Goal: Transaction & Acquisition: Purchase product/service

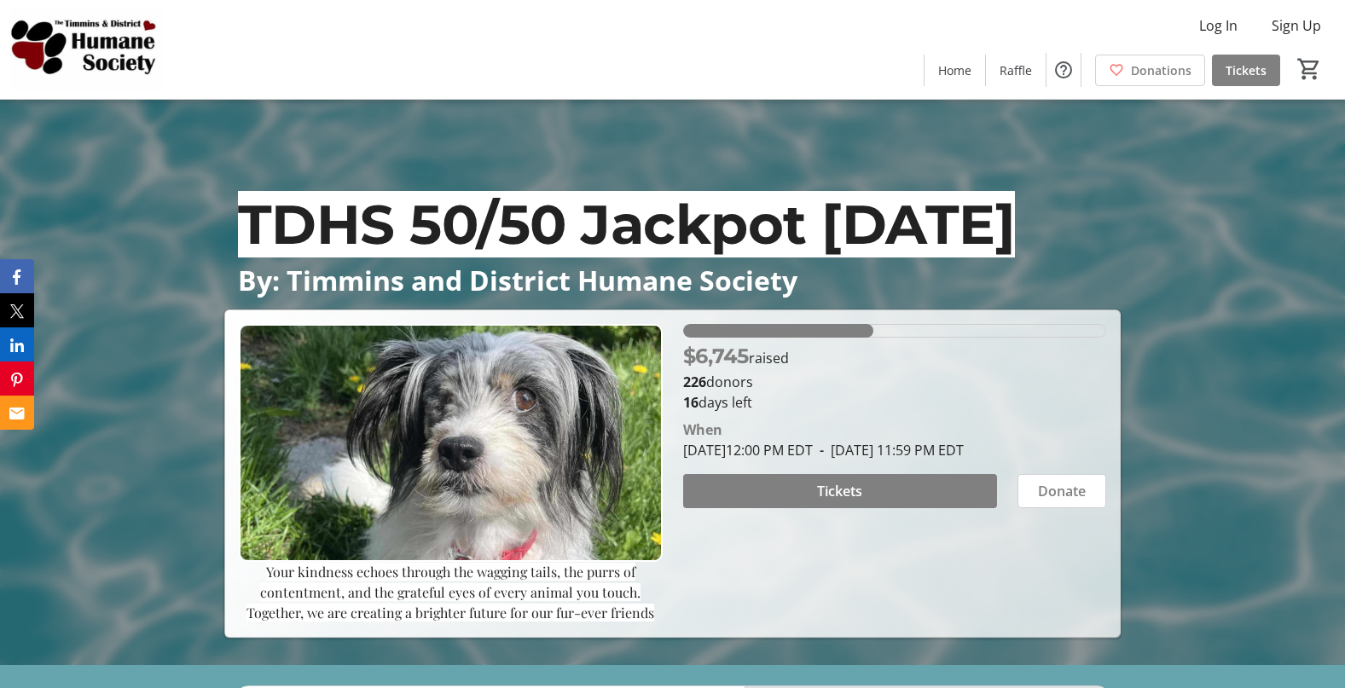
scroll to position [12, 0]
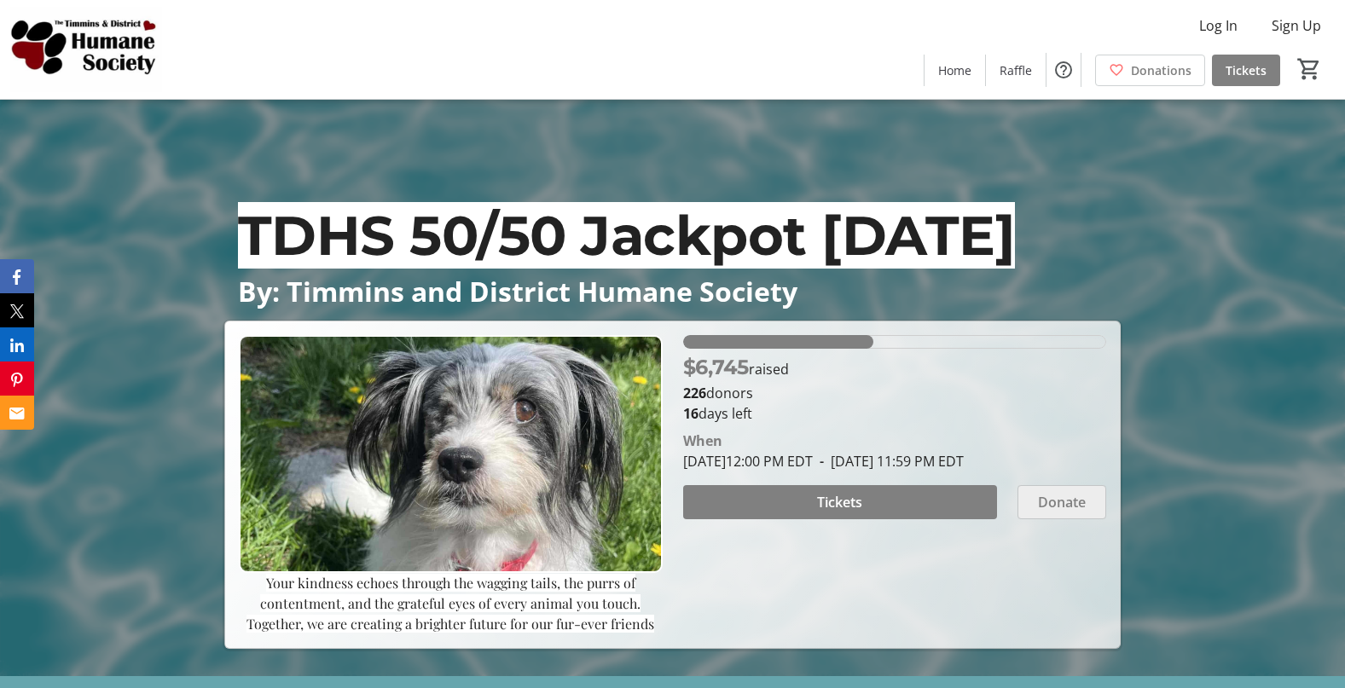
click at [1056, 502] on span "Donate" at bounding box center [1062, 502] width 48 height 20
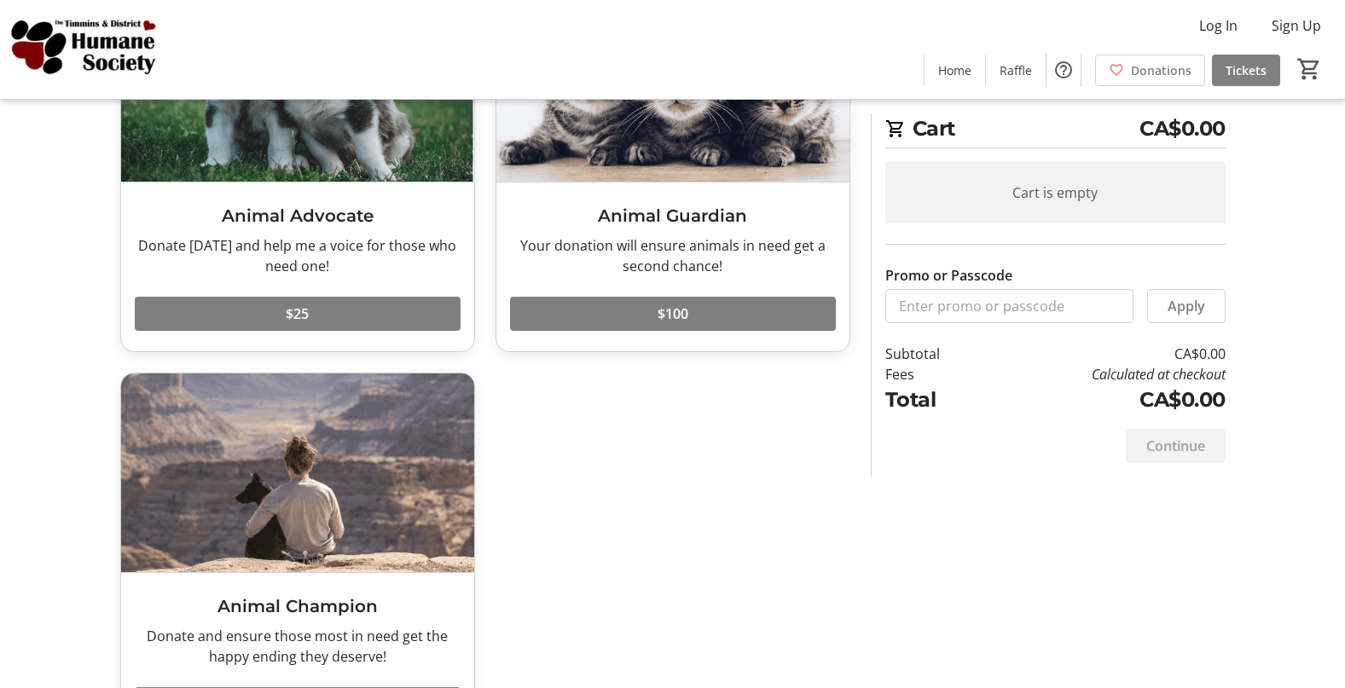
scroll to position [220, 0]
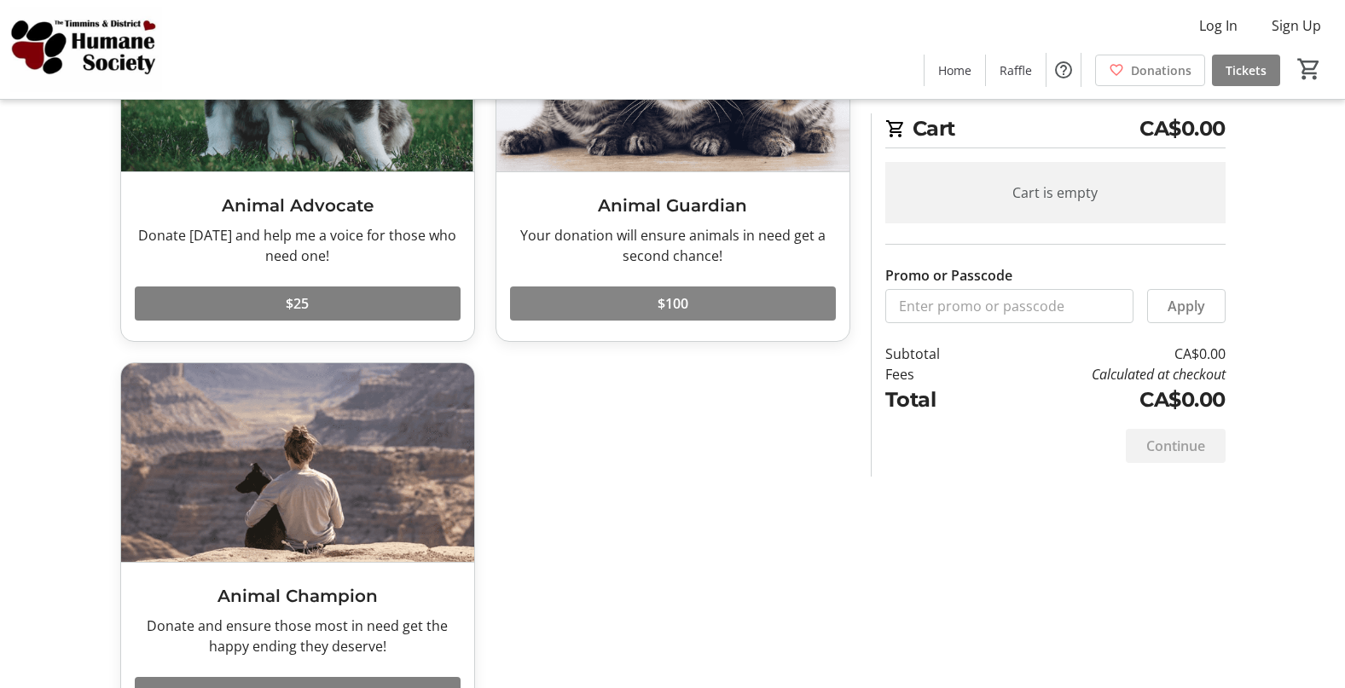
click at [680, 299] on span "$100" at bounding box center [672, 303] width 31 height 20
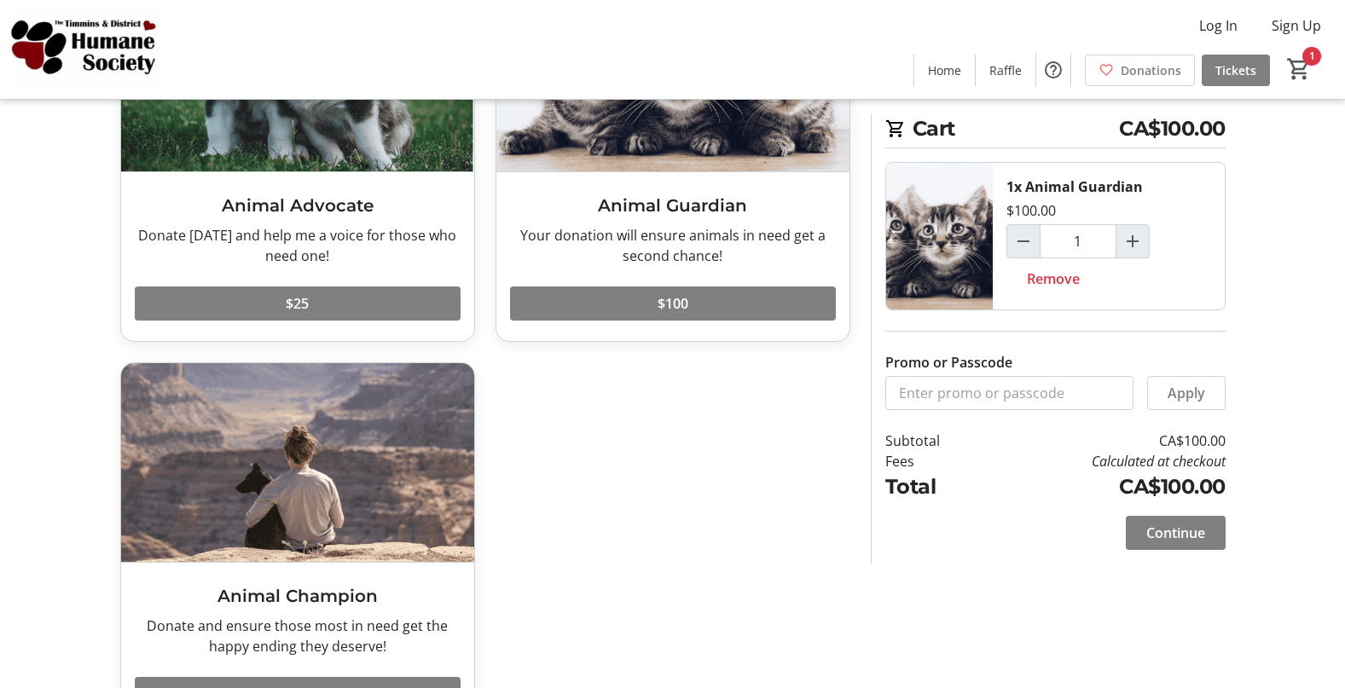
scroll to position [158, 0]
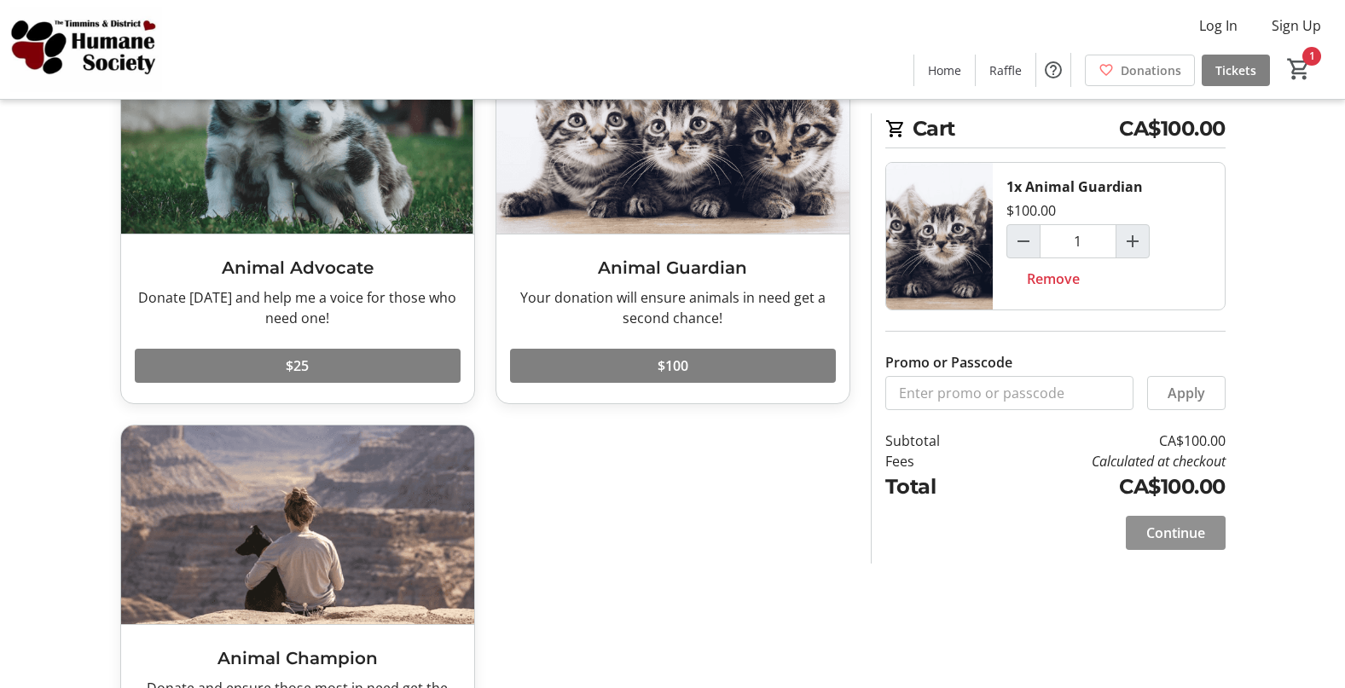
click at [1180, 529] on span "Continue" at bounding box center [1175, 533] width 59 height 20
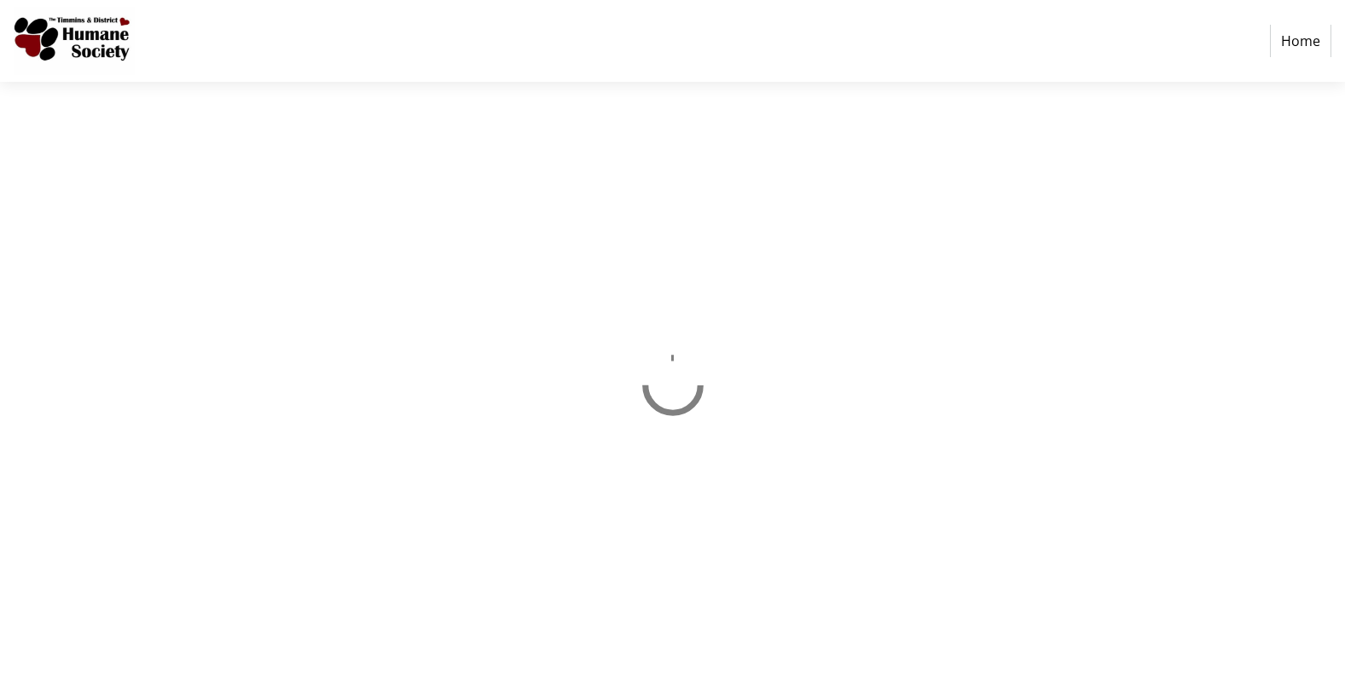
select select "CA"
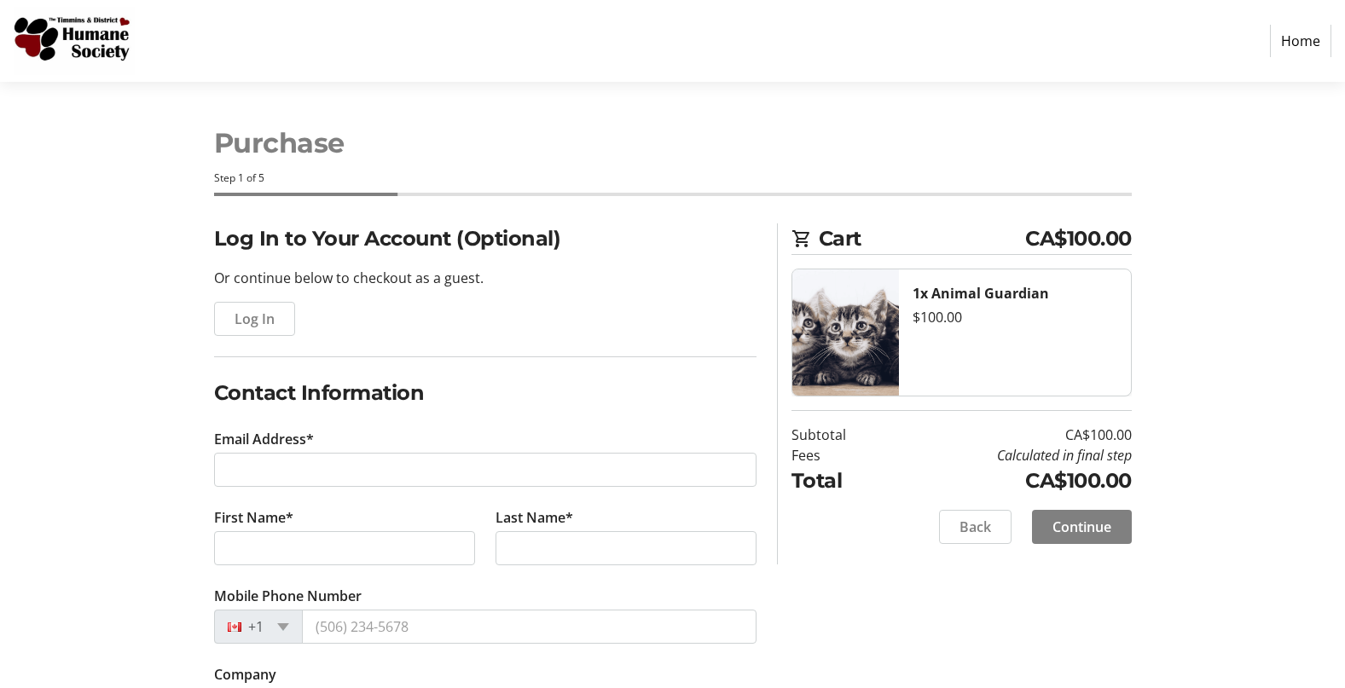
scroll to position [194, 0]
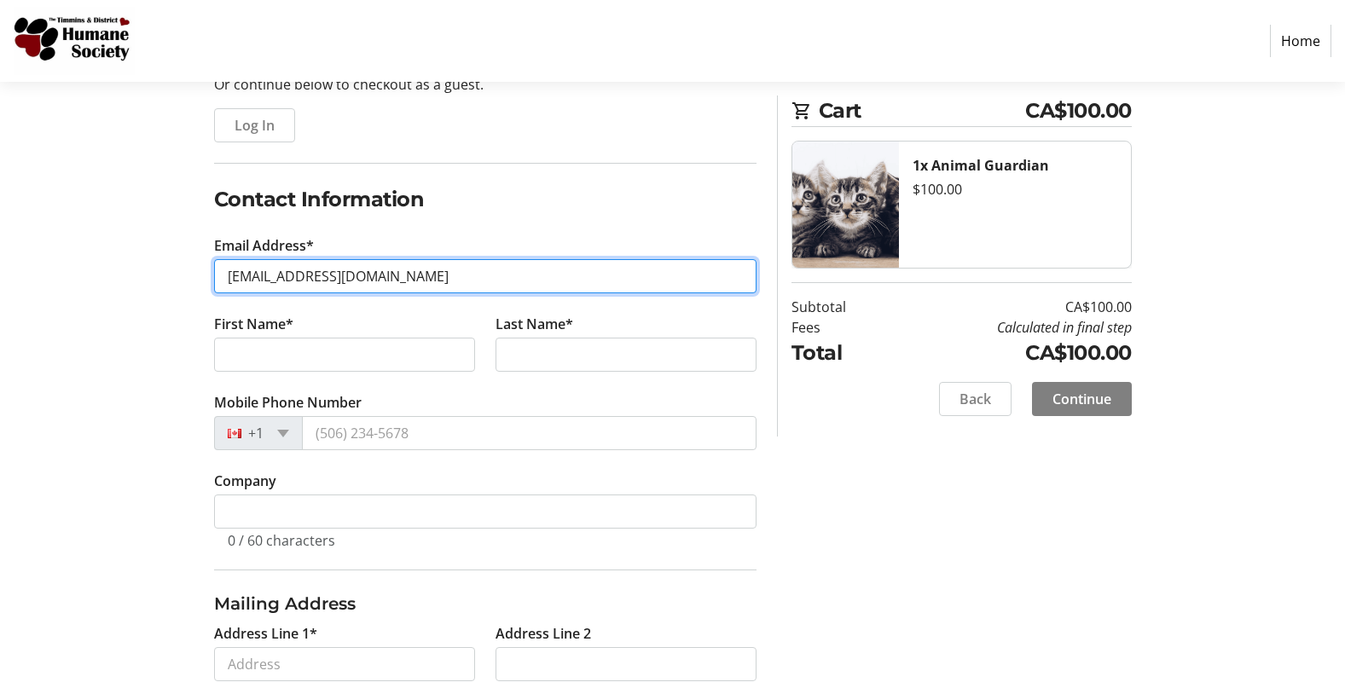
type input "[EMAIL_ADDRESS][DOMAIN_NAME]"
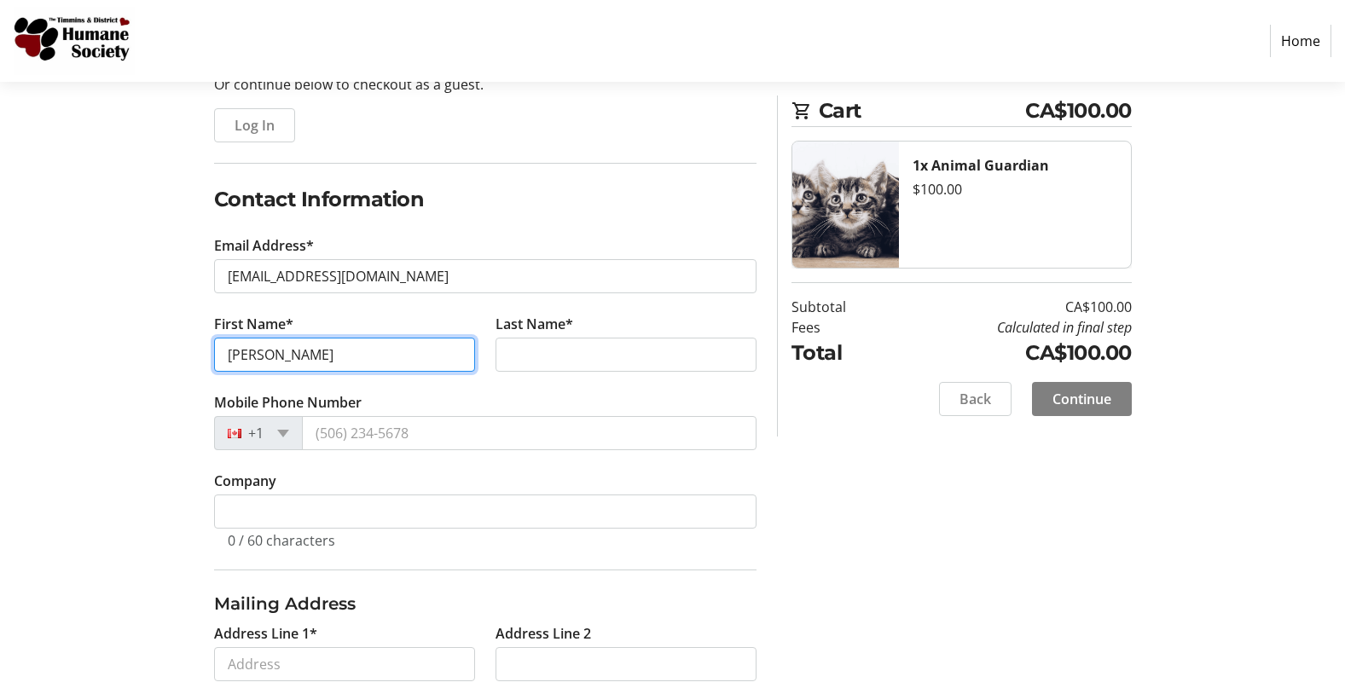
type input "[PERSON_NAME]"
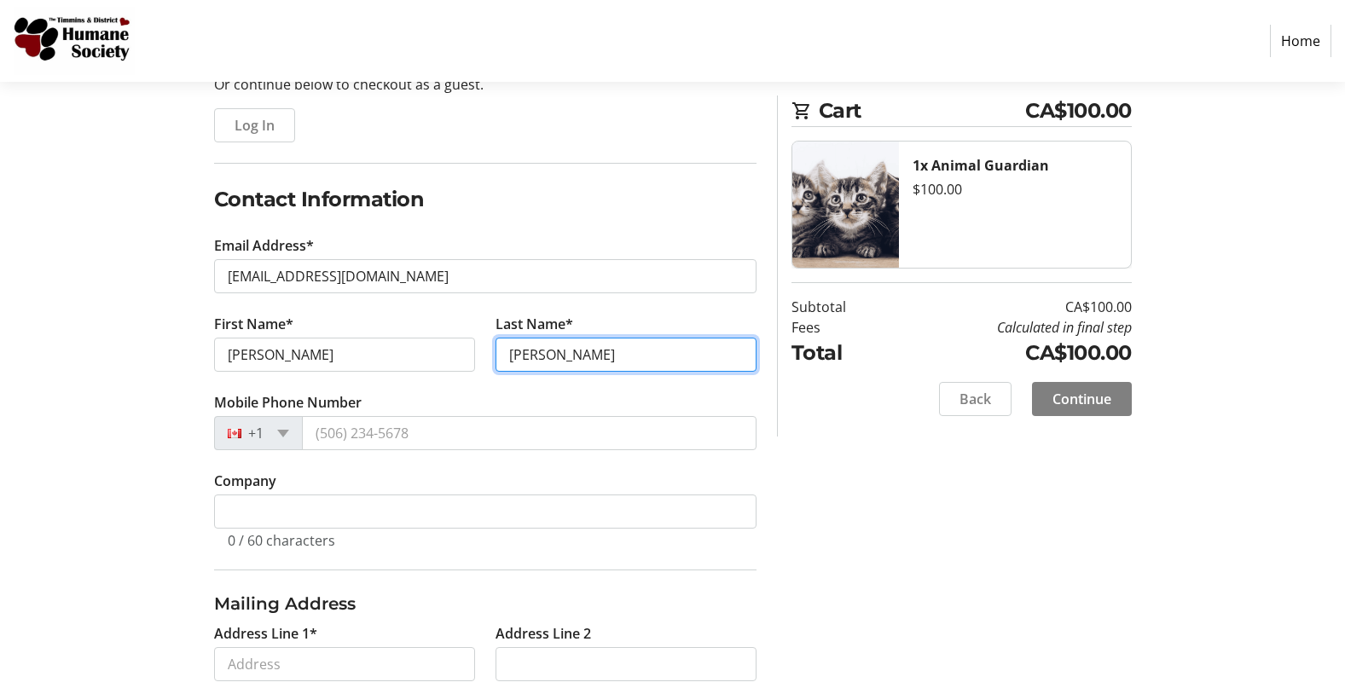
type input "[PERSON_NAME]"
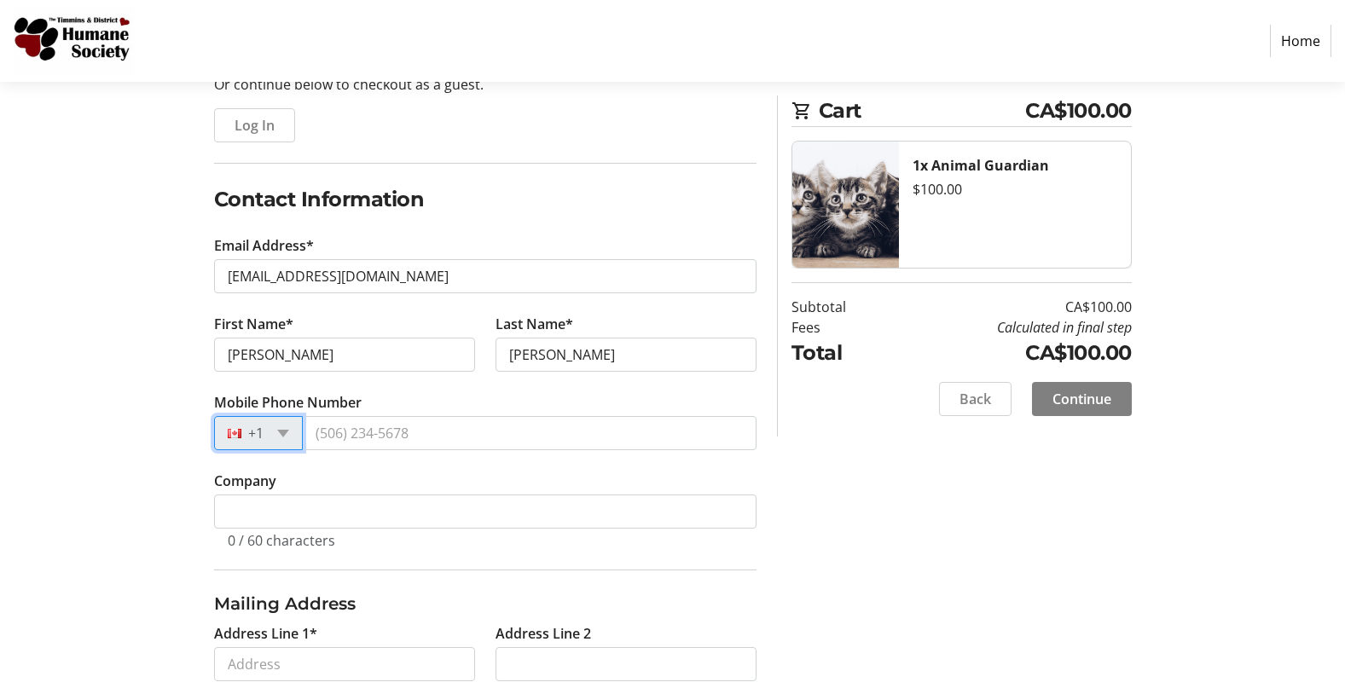
scroll to position [0, 0]
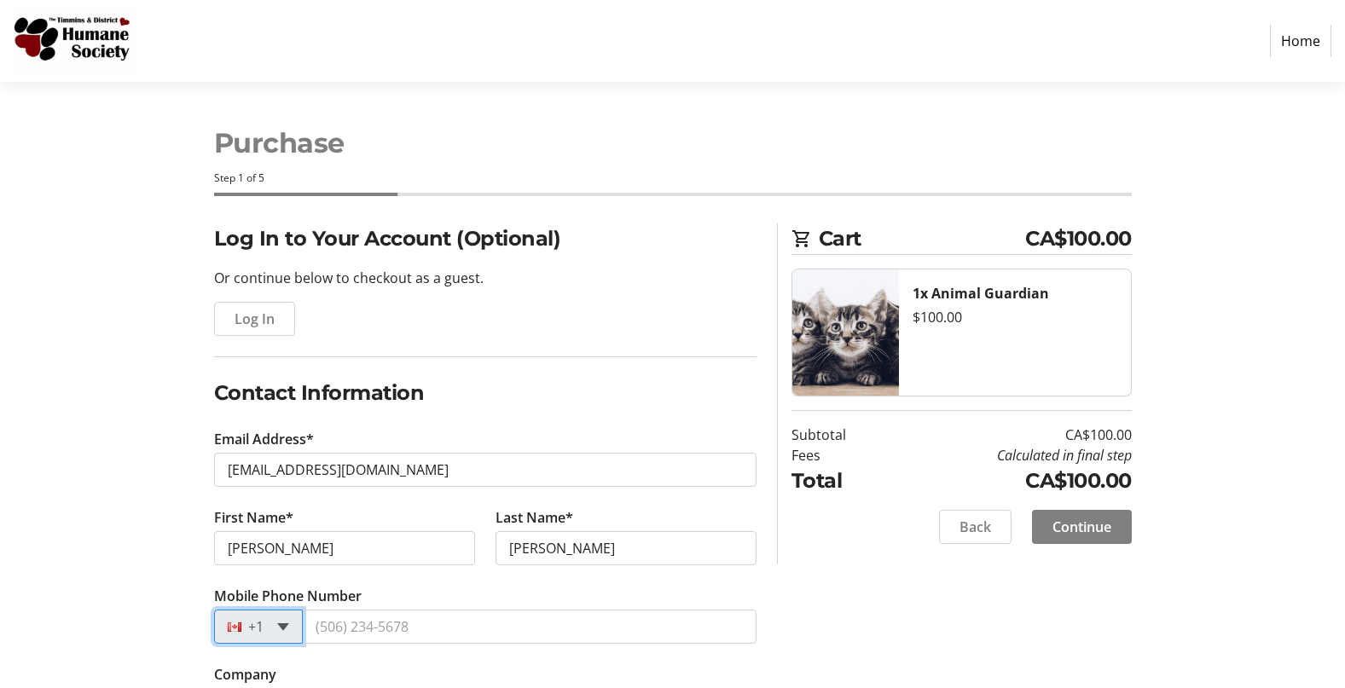
click at [284, 624] on span at bounding box center [283, 627] width 12 height 8
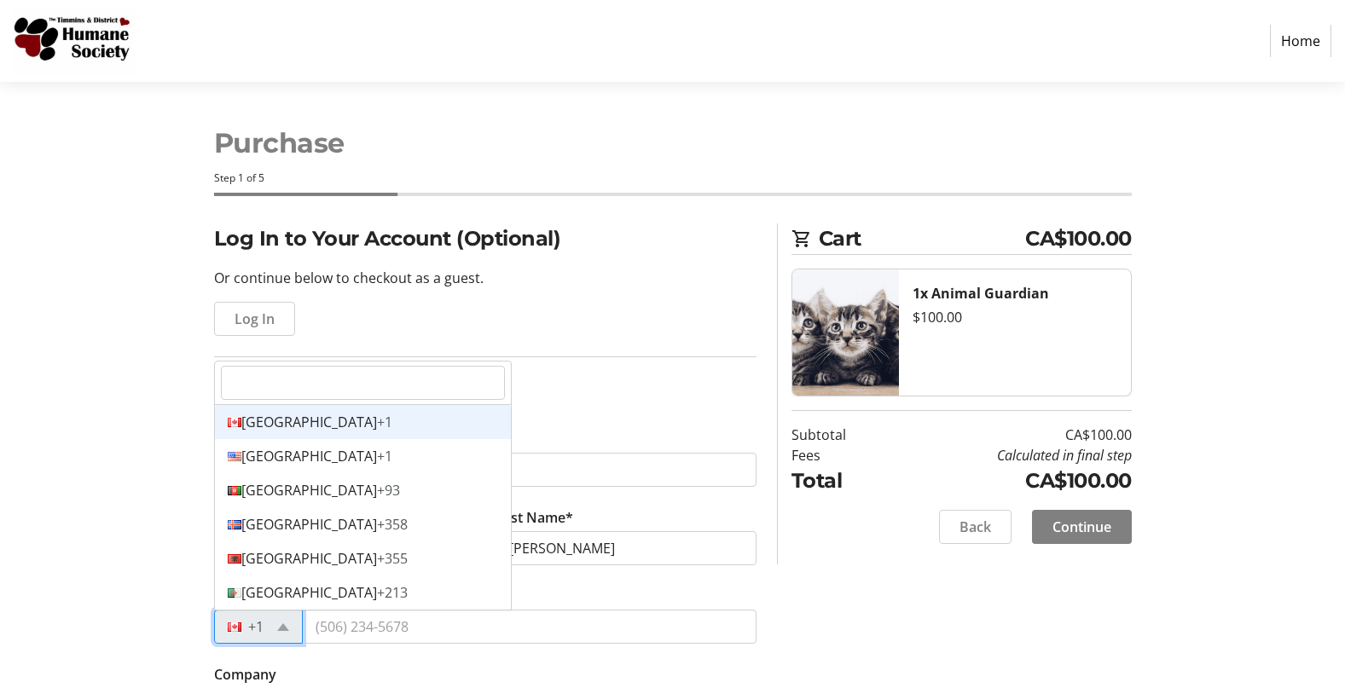
click at [312, 421] on div "Canada +1" at bounding box center [363, 422] width 296 height 34
click at [291, 624] on div "+1" at bounding box center [258, 627] width 89 height 34
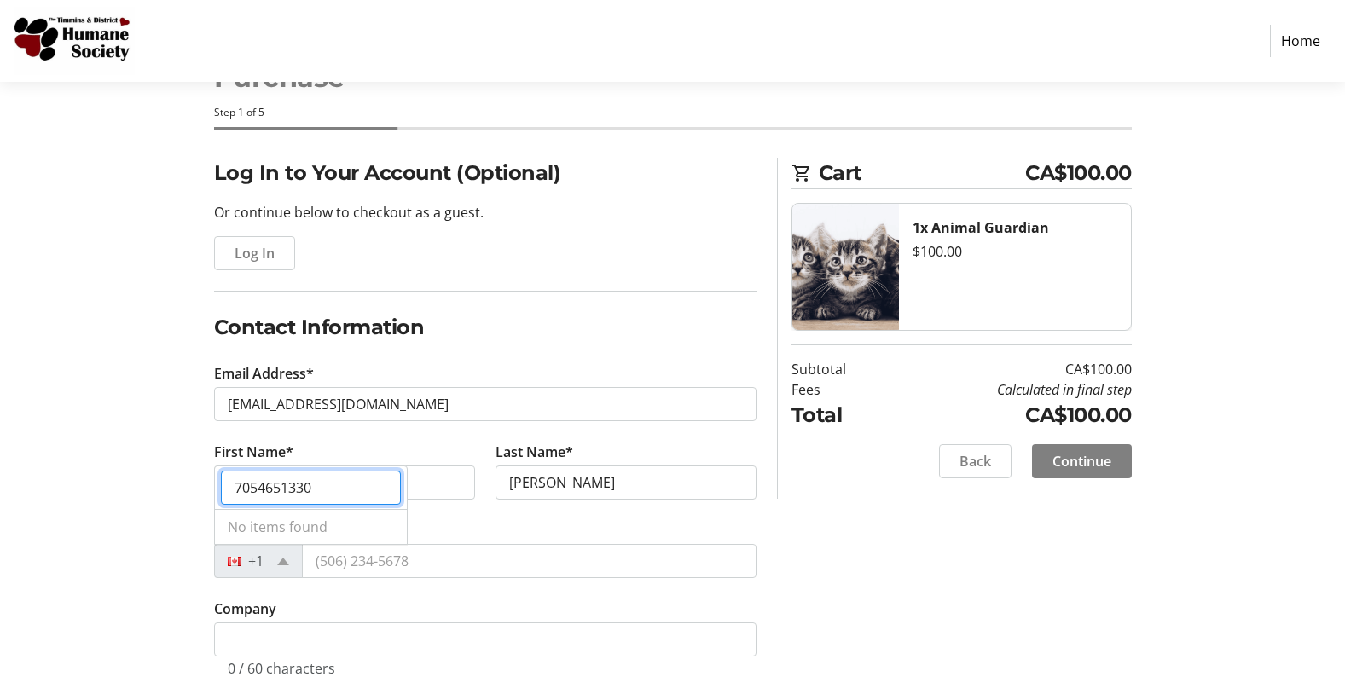
scroll to position [87, 0]
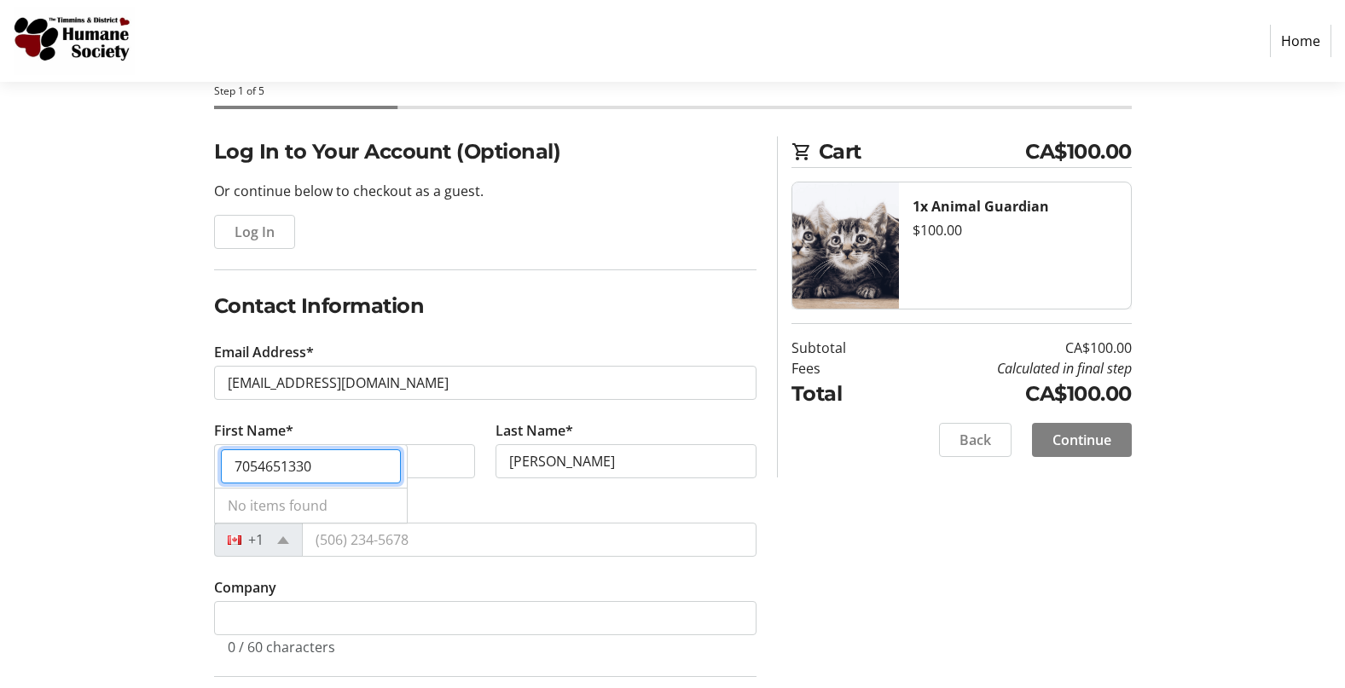
drag, startPoint x: 322, startPoint y: 466, endPoint x: 234, endPoint y: 460, distance: 88.1
click at [234, 460] on input "7054651330" at bounding box center [311, 466] width 180 height 34
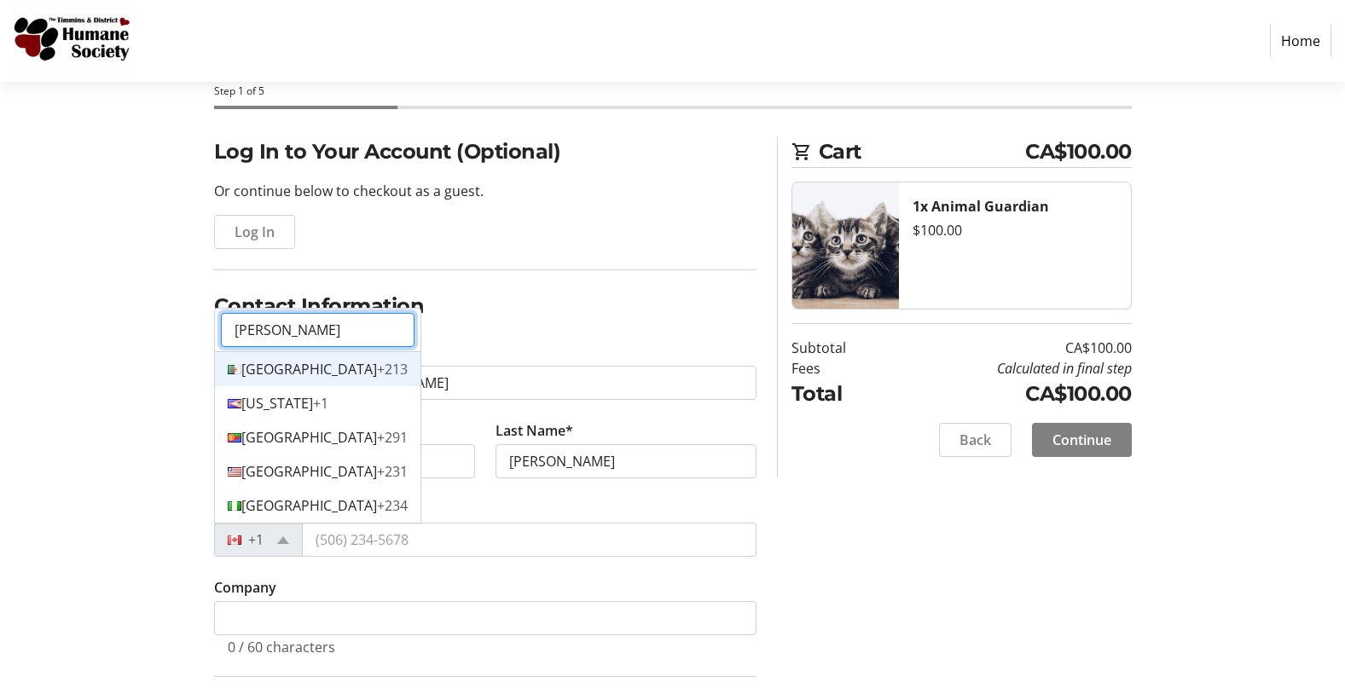
scroll to position [0, 0]
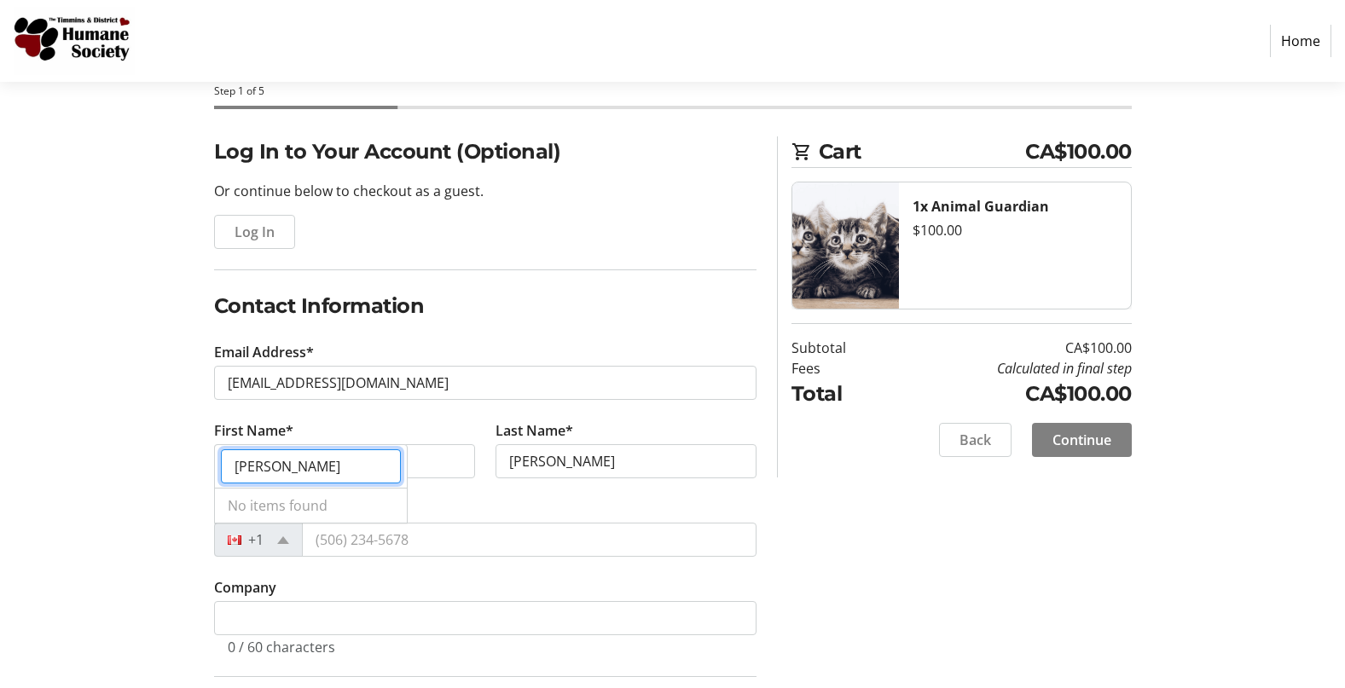
type input "[PERSON_NAME]"
click at [283, 541] on span at bounding box center [283, 540] width 12 height 8
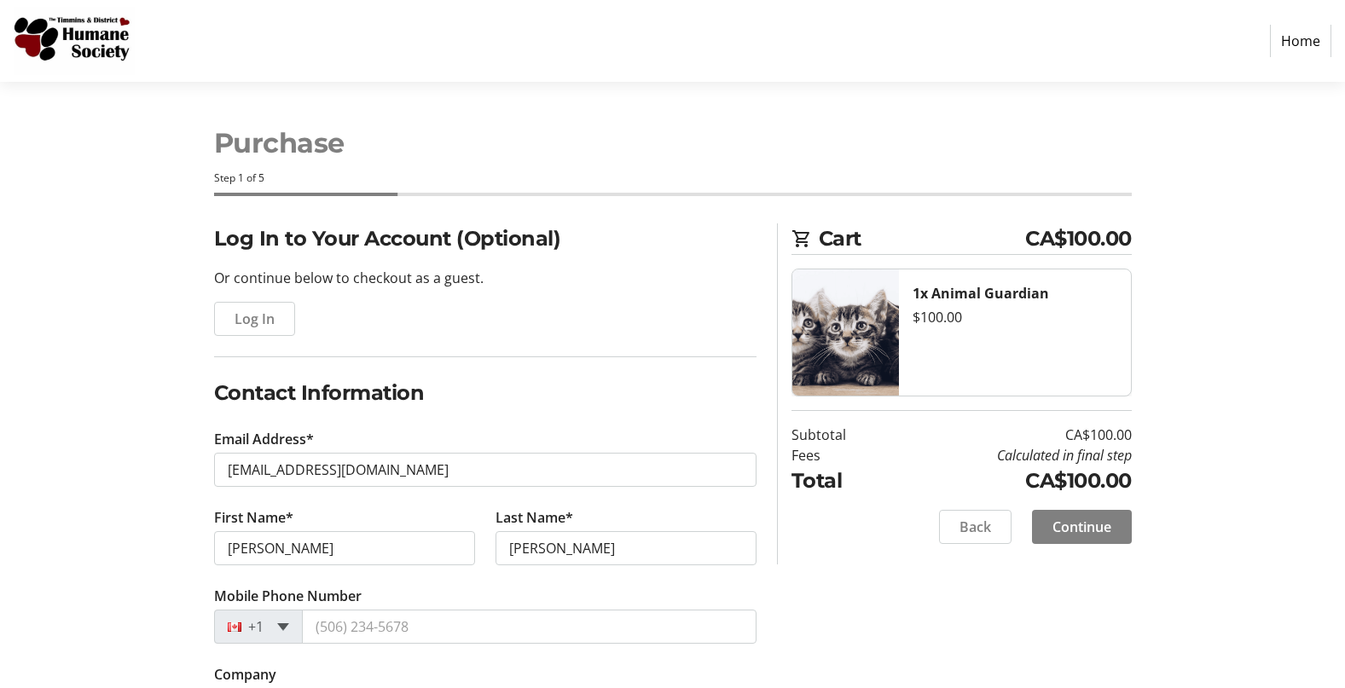
click at [282, 537] on body "Home Purchase Step 1 of 5 Cart CA$100.00 1x Animal Guardian $100.00 Subtotal CA…" at bounding box center [672, 536] width 1345 height 1073
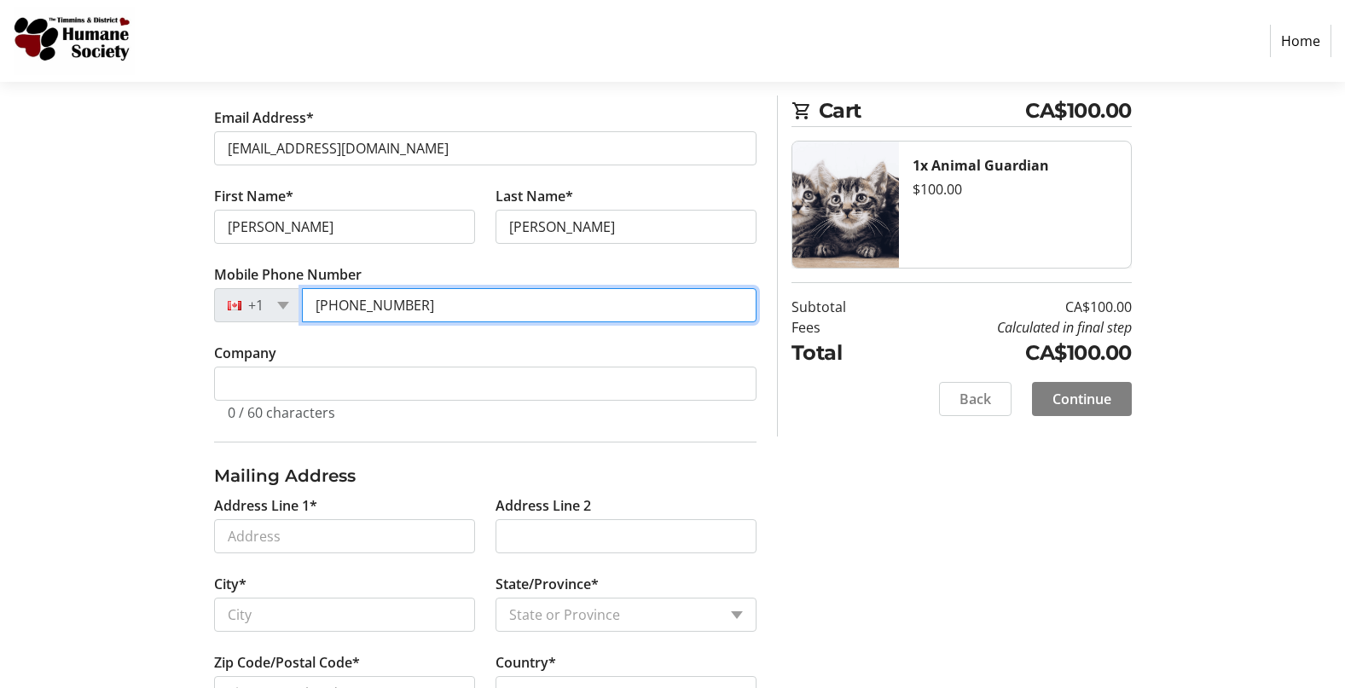
scroll to position [344, 0]
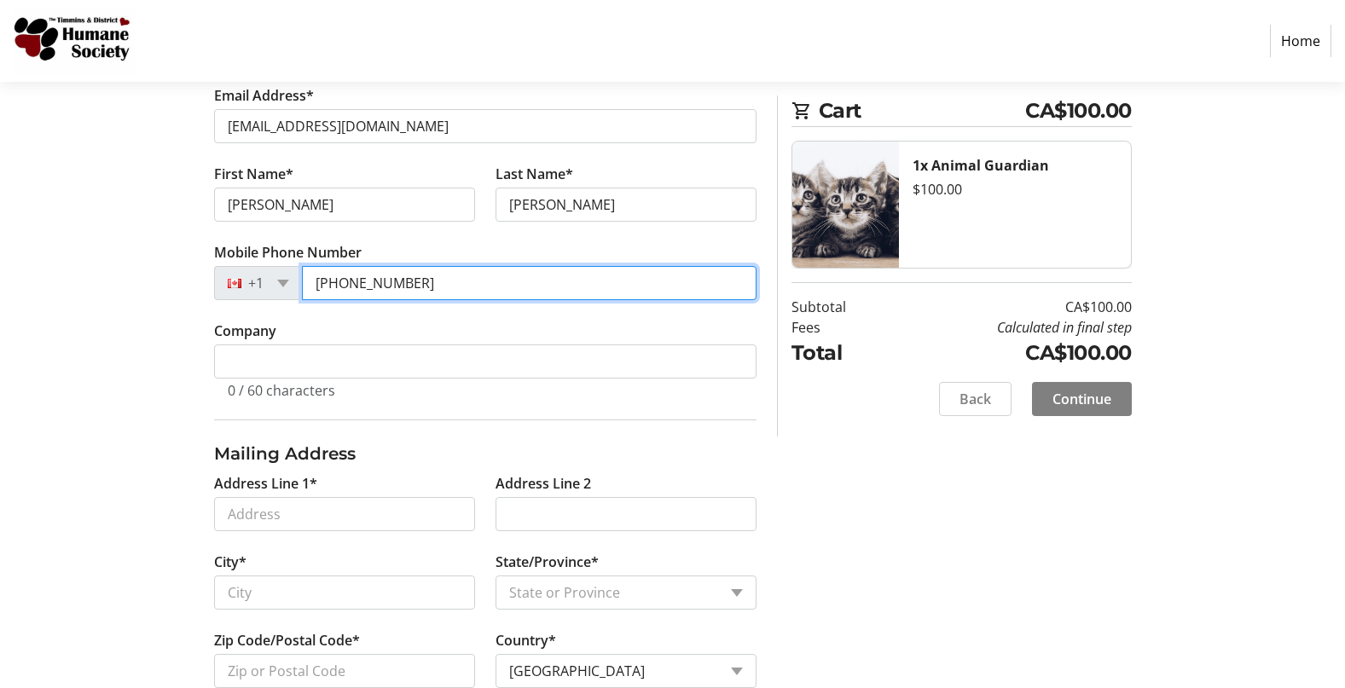
type input "[PHONE_NUMBER]"
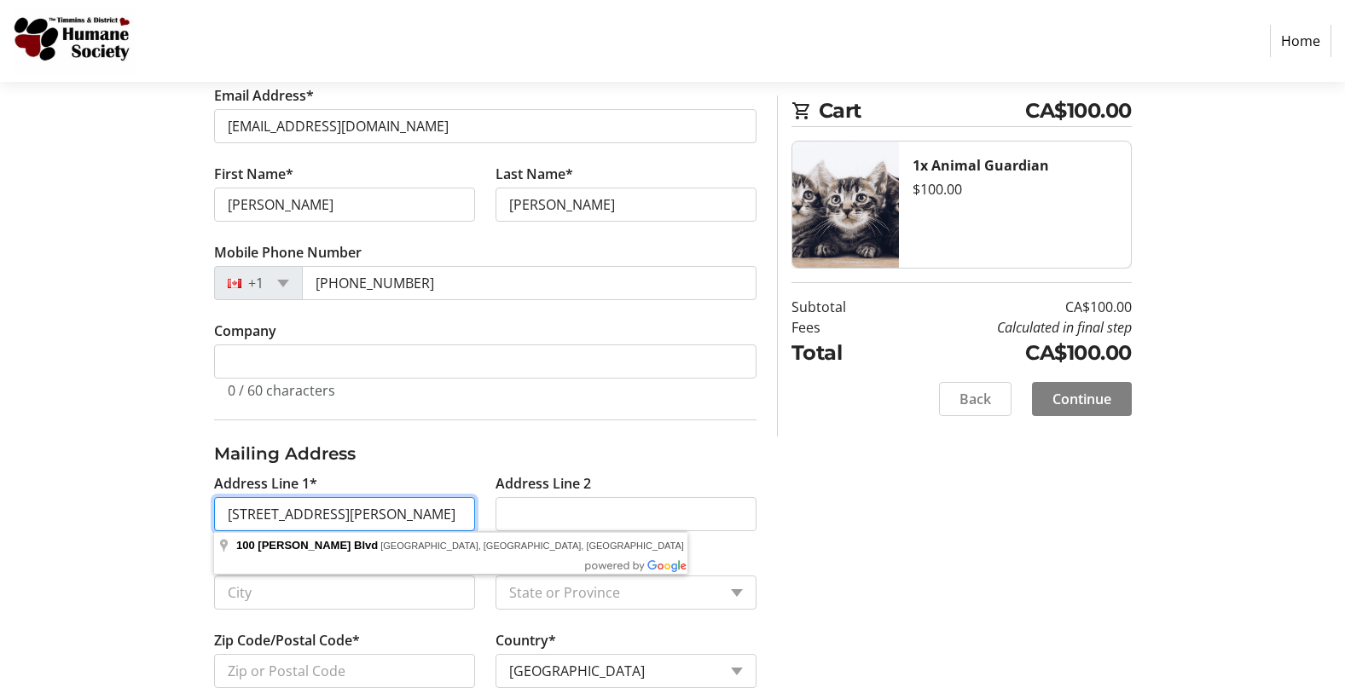
type input "[STREET_ADDRESS][PERSON_NAME]"
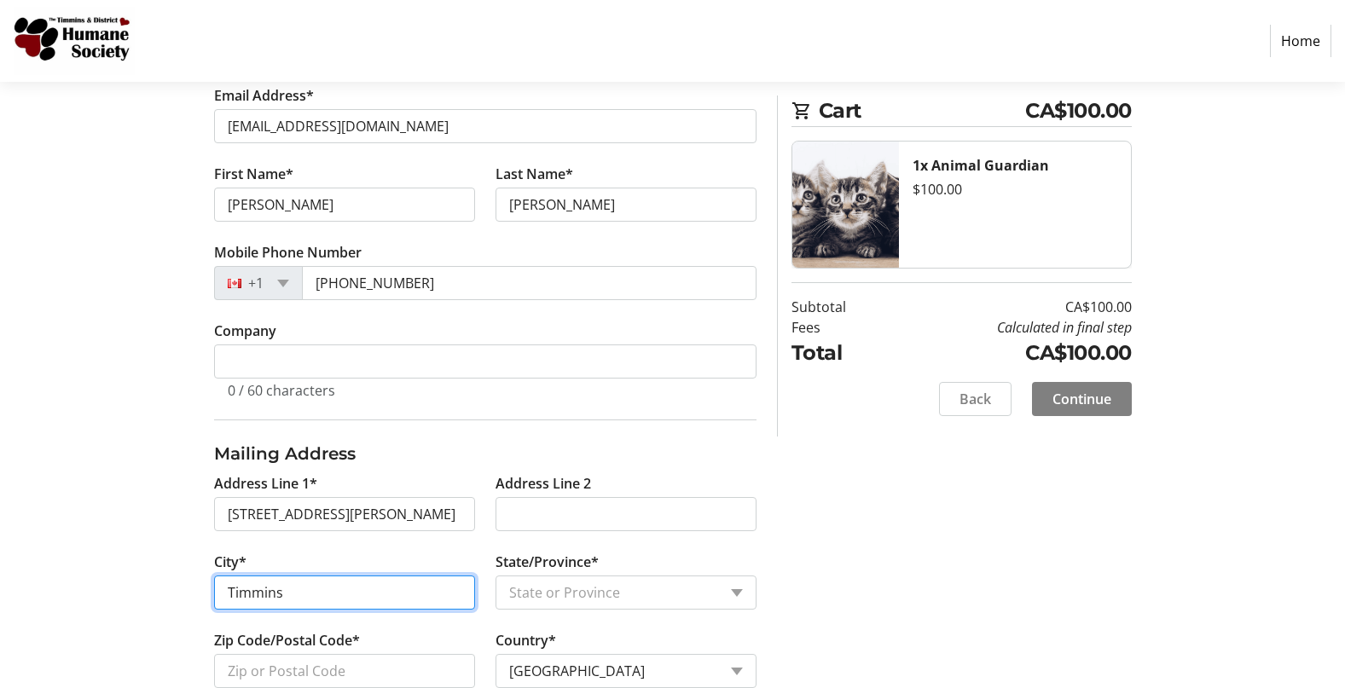
type input "Timmins"
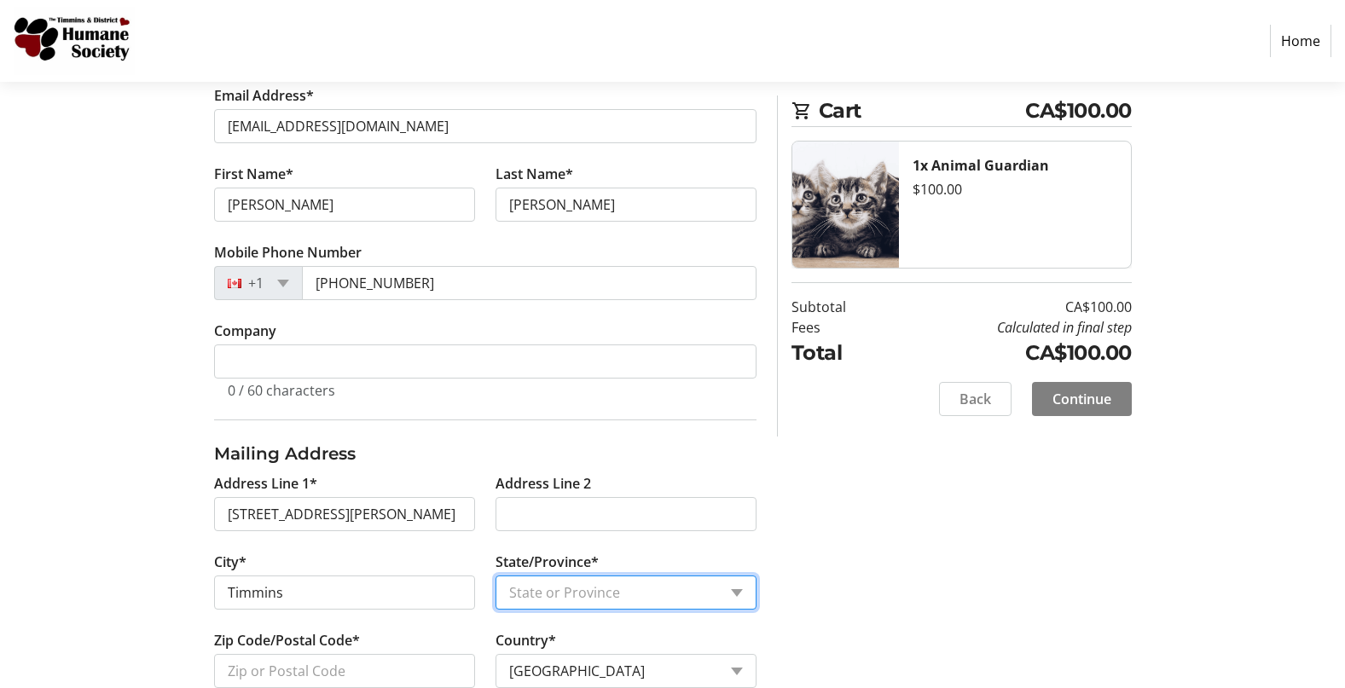
select select "ON"
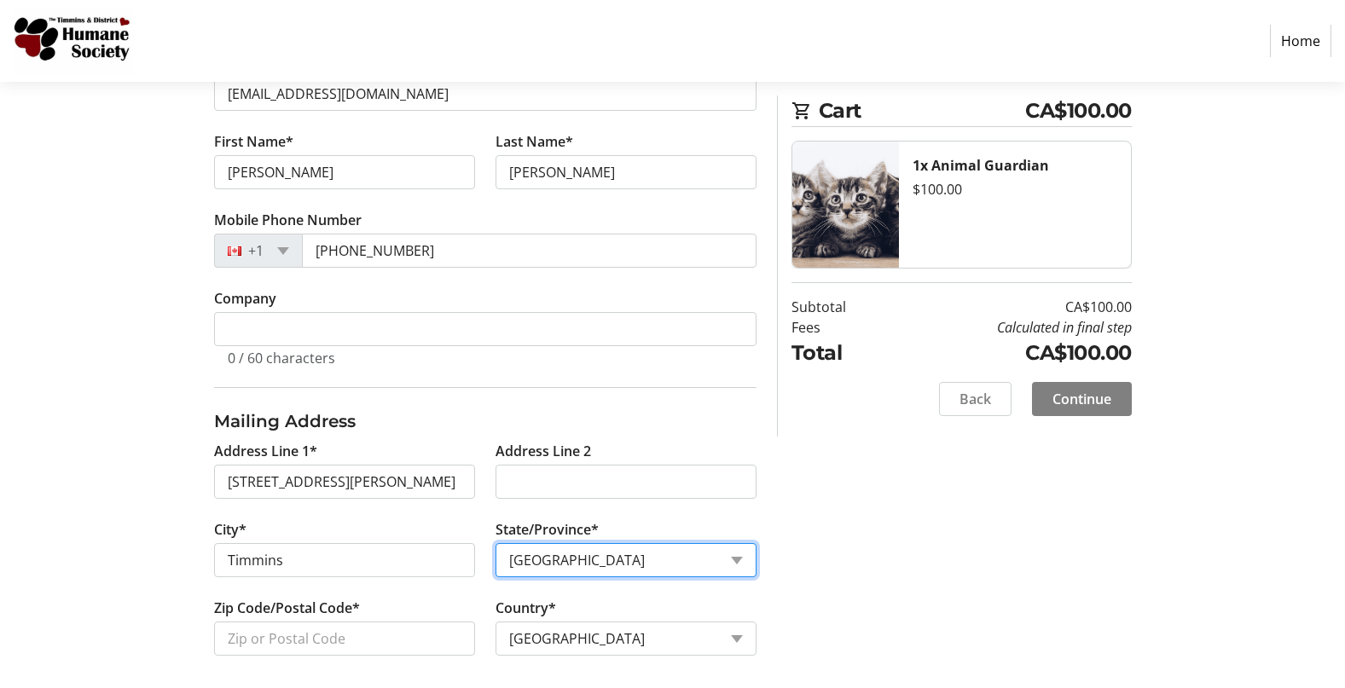
scroll to position [385, 0]
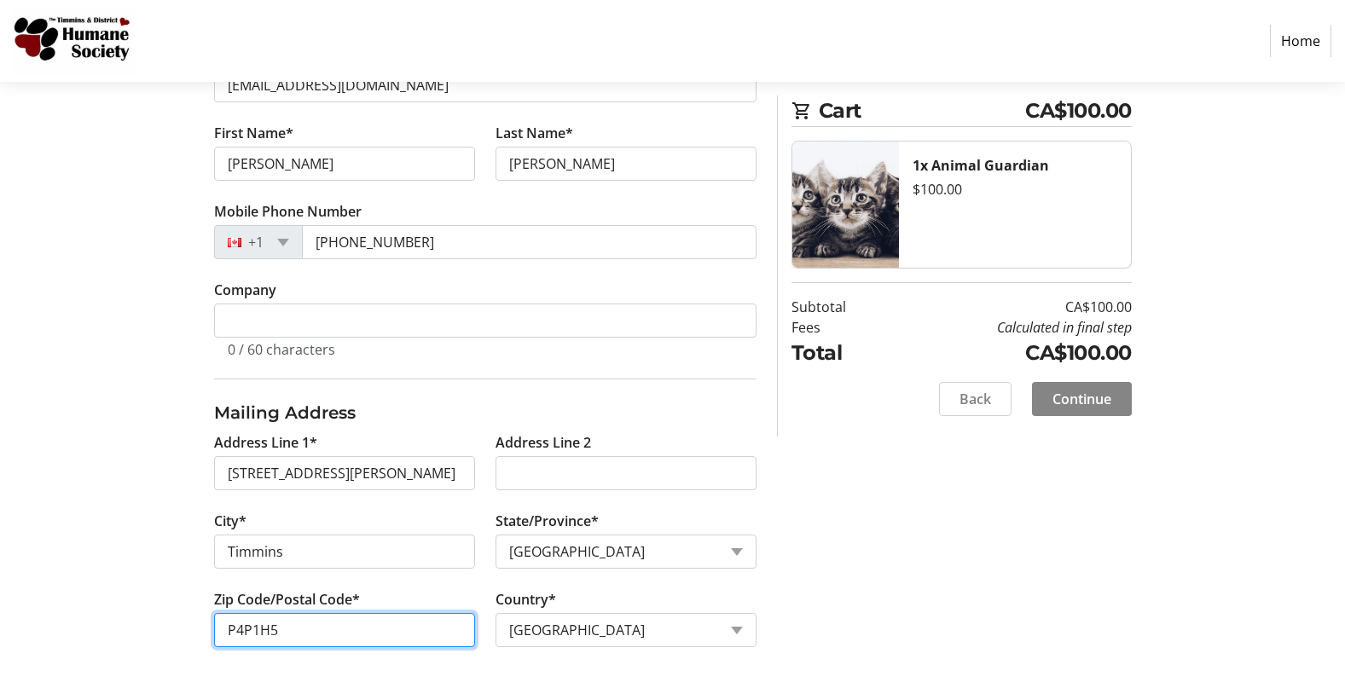
type input "P4P1H5"
click at [1076, 400] on span "Continue" at bounding box center [1081, 399] width 59 height 20
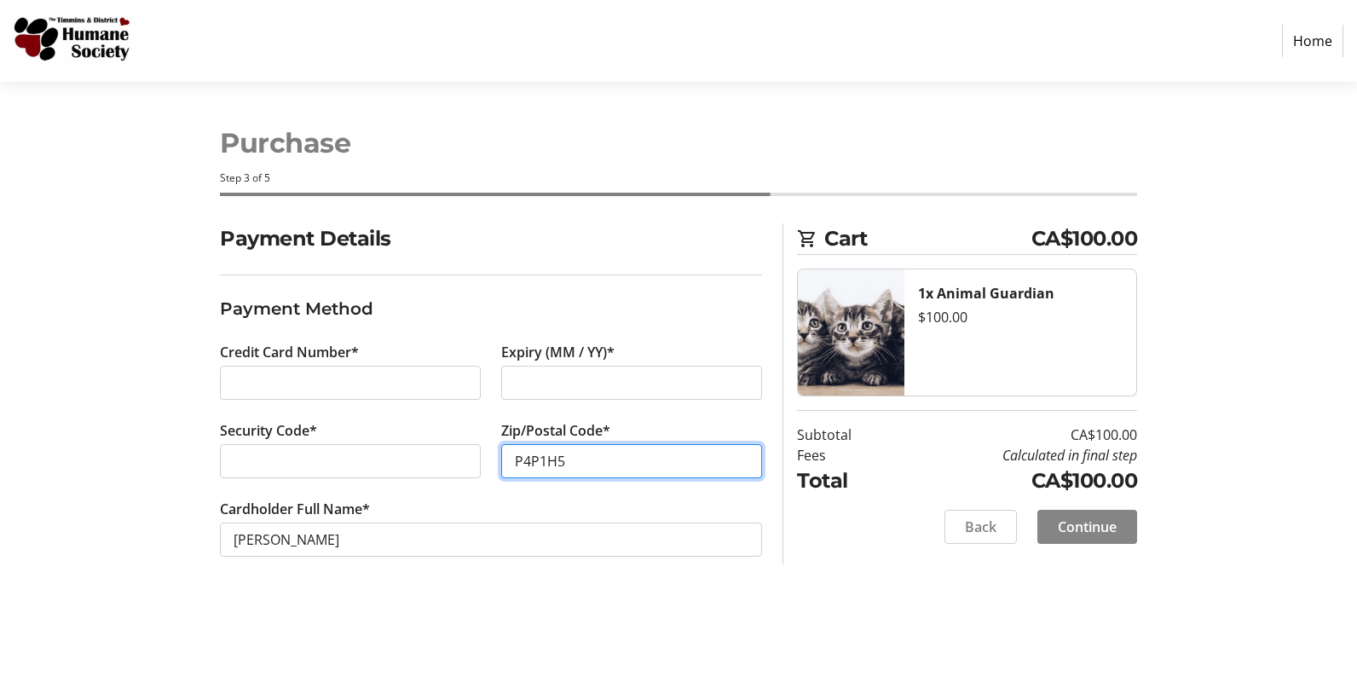
type input "P4P1H5"
click at [1066, 522] on span "Continue" at bounding box center [1087, 527] width 59 height 20
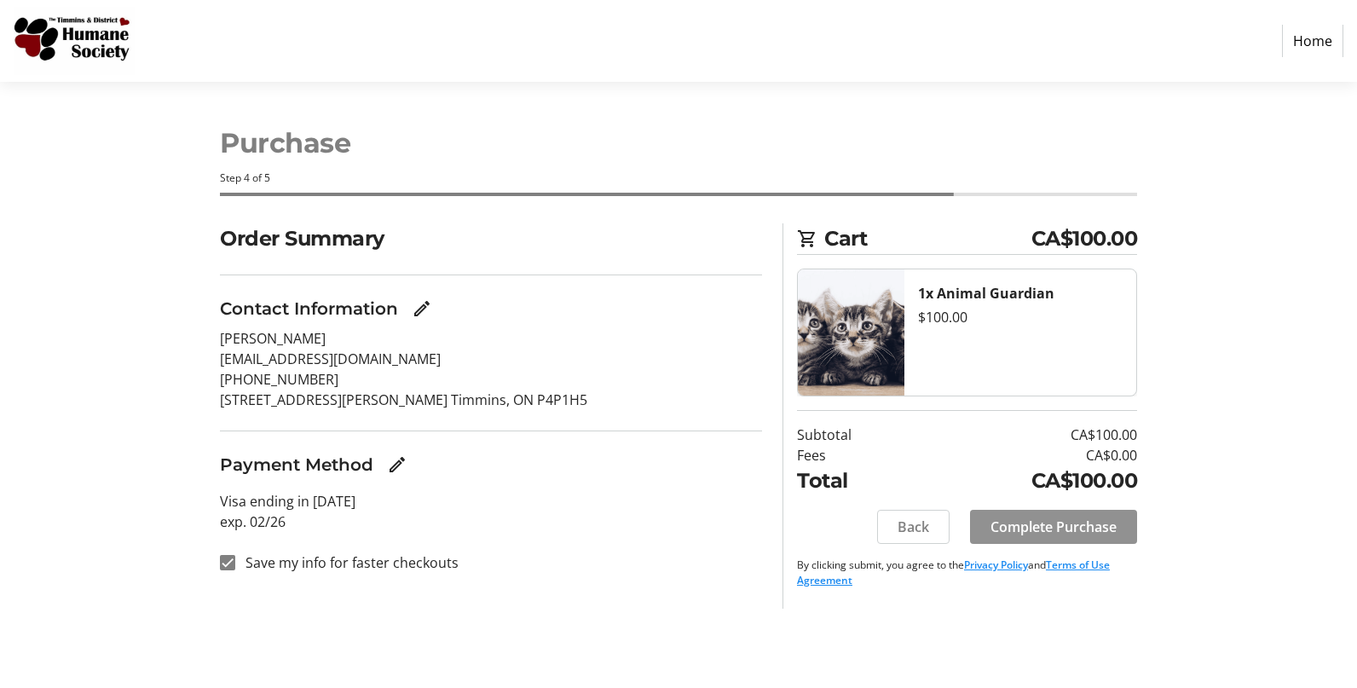
click at [1017, 525] on span "Complete Purchase" at bounding box center [1054, 527] width 126 height 20
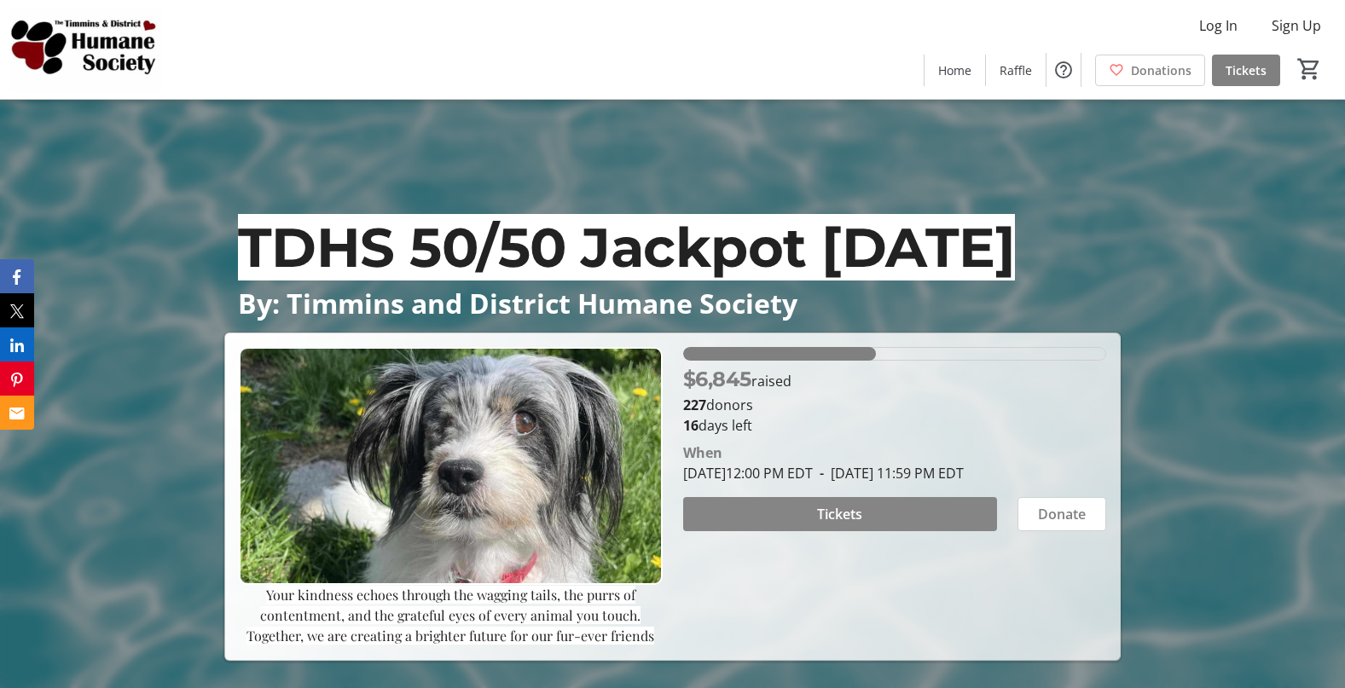
click at [852, 508] on span "Tickets" at bounding box center [839, 514] width 45 height 20
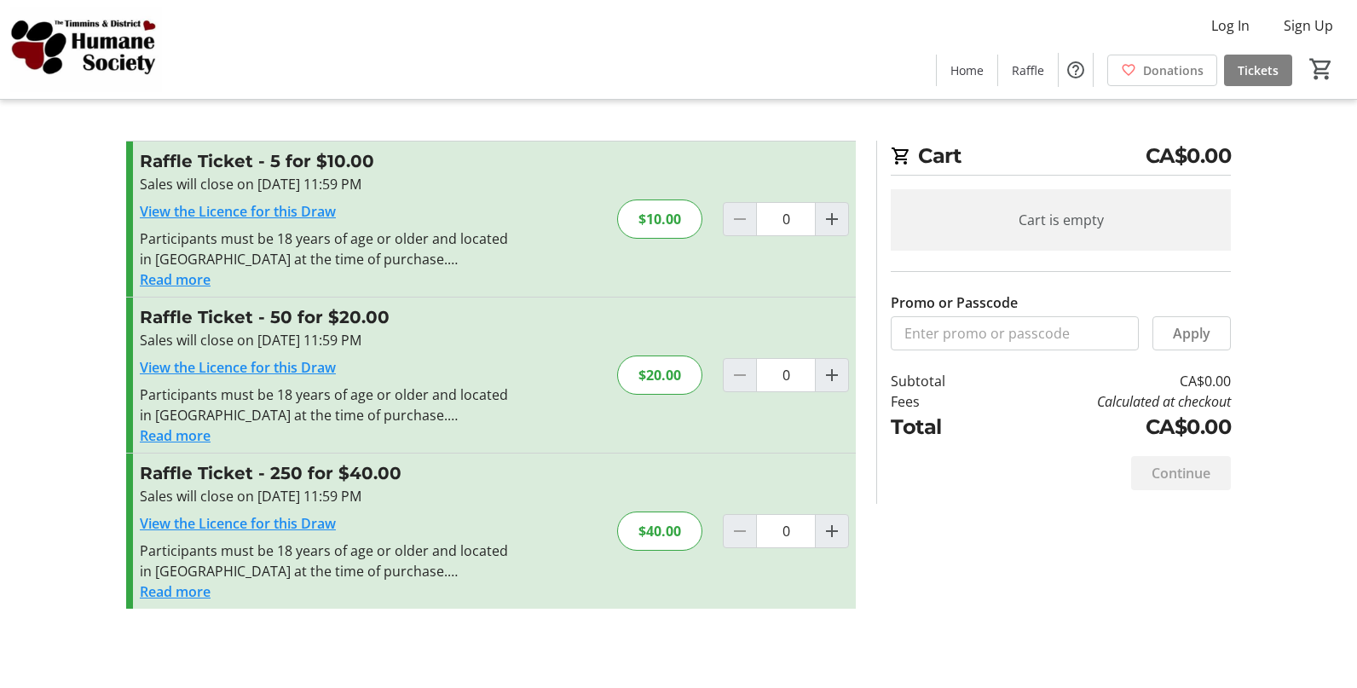
click at [634, 379] on div "$20.00" at bounding box center [659, 375] width 85 height 39
click at [834, 373] on mat-icon "Increment by one" at bounding box center [832, 375] width 20 height 20
type input "1"
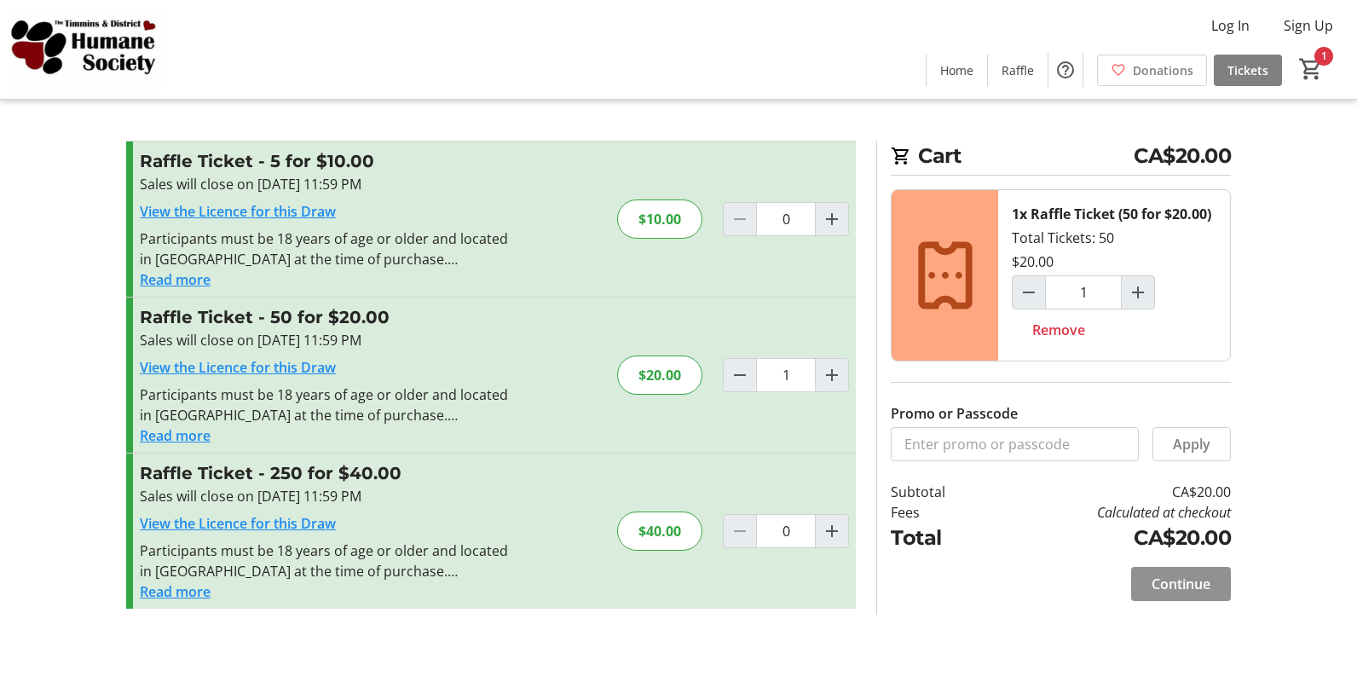
click at [1206, 584] on span "Continue" at bounding box center [1181, 584] width 59 height 20
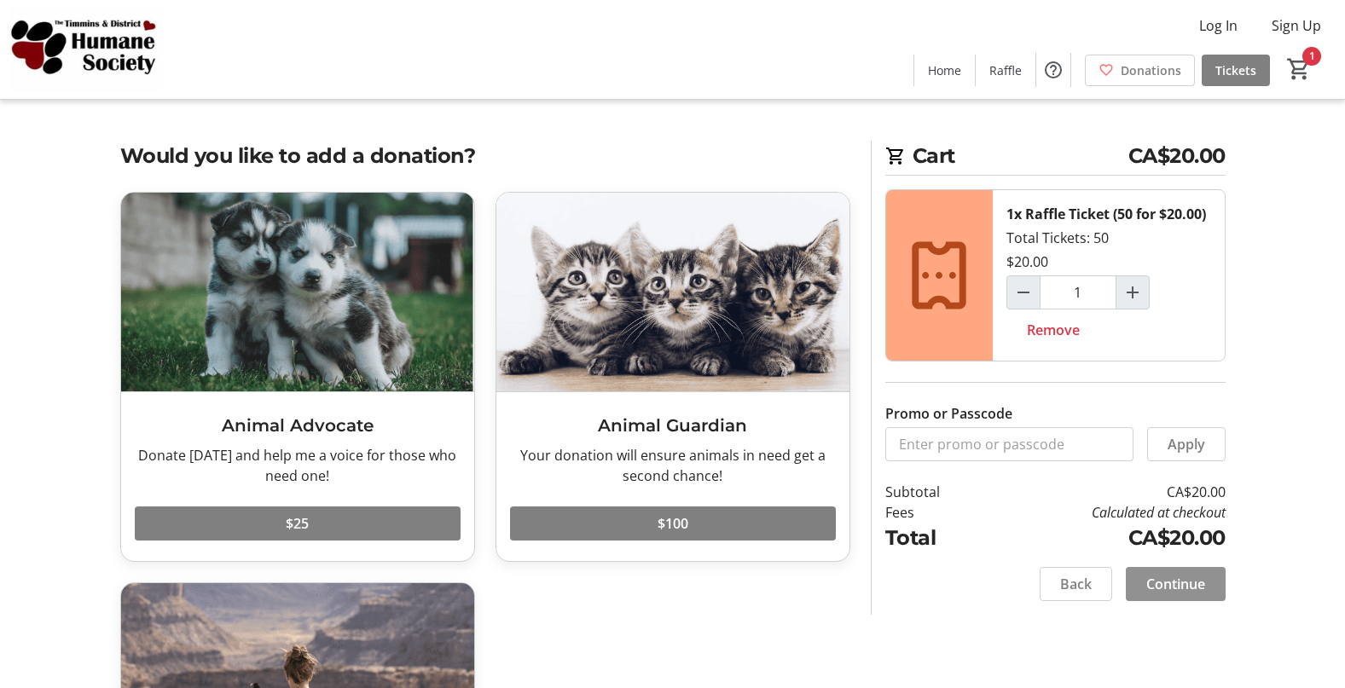
click at [1179, 579] on span "Continue" at bounding box center [1175, 584] width 59 height 20
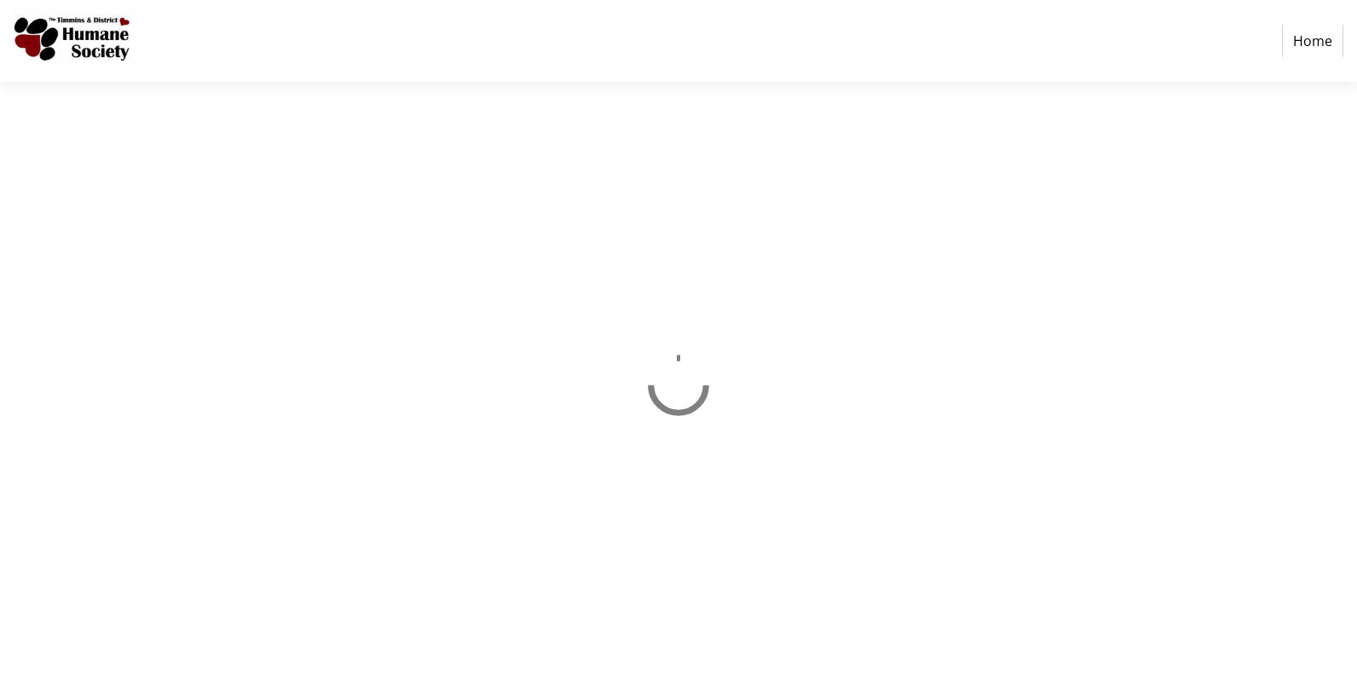
select select "CA"
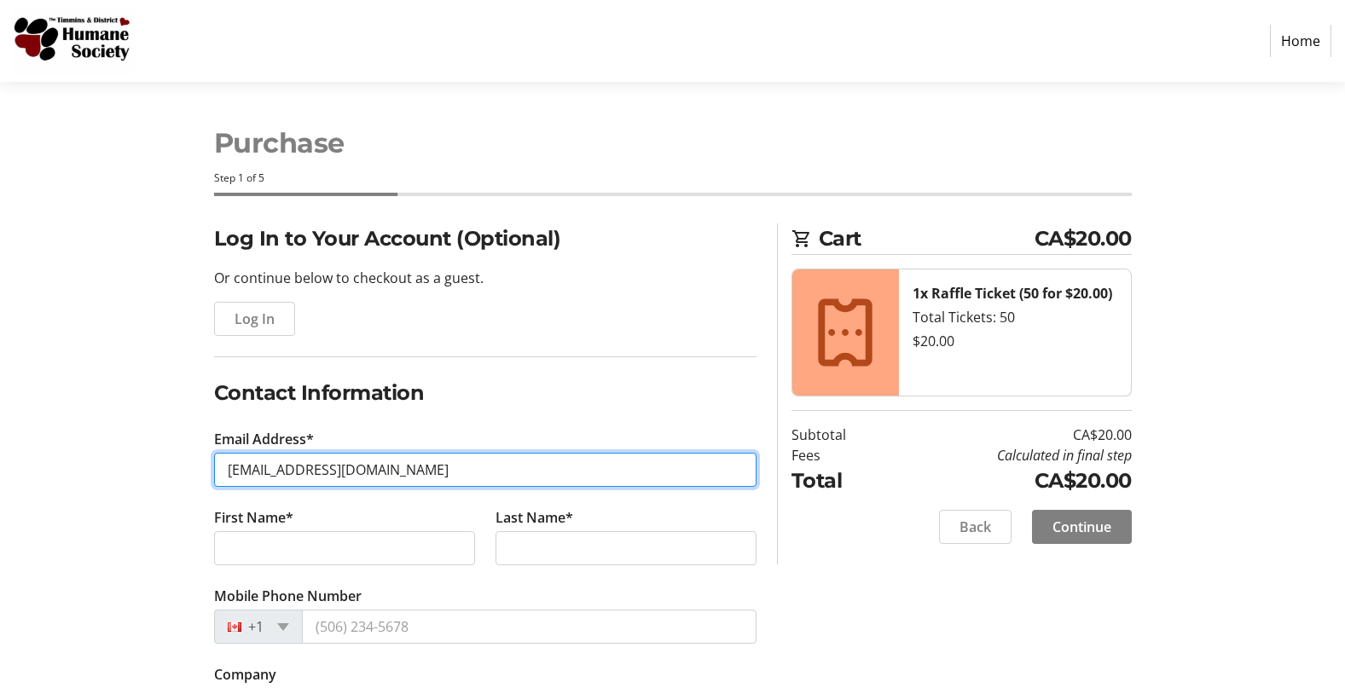
type input "[EMAIL_ADDRESS][DOMAIN_NAME]"
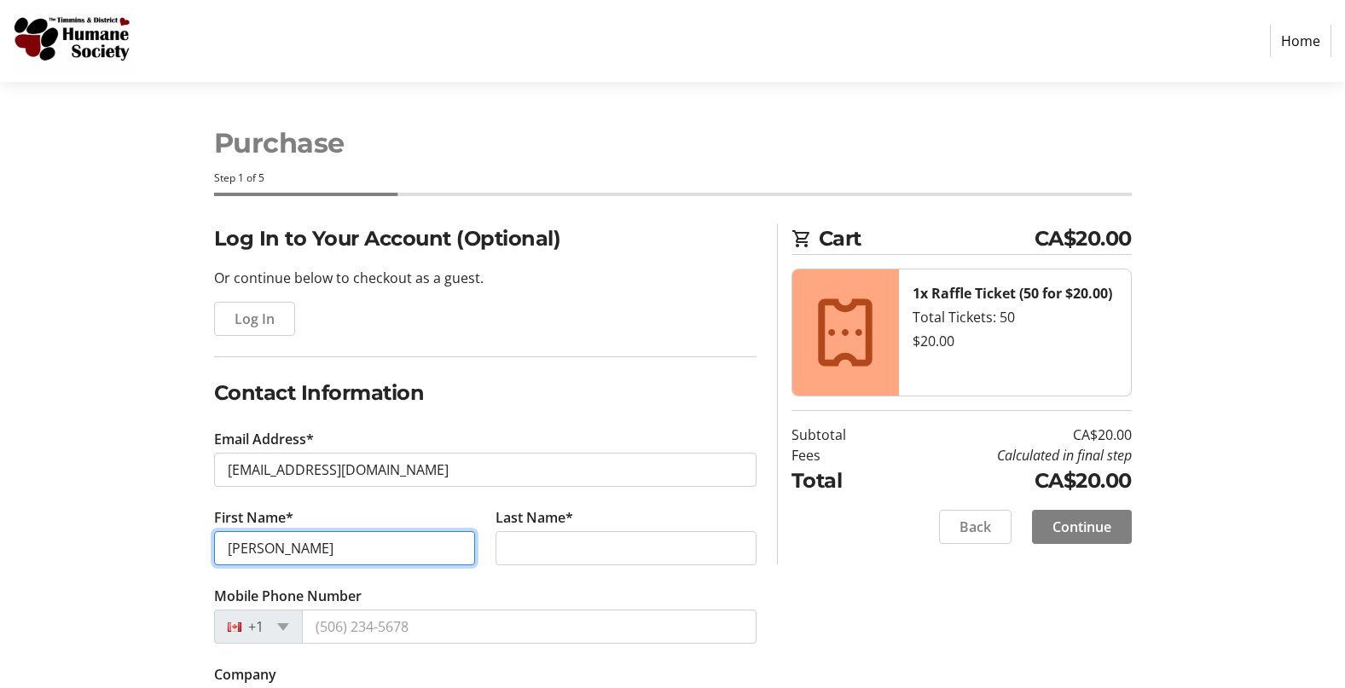
type input "[PERSON_NAME]"
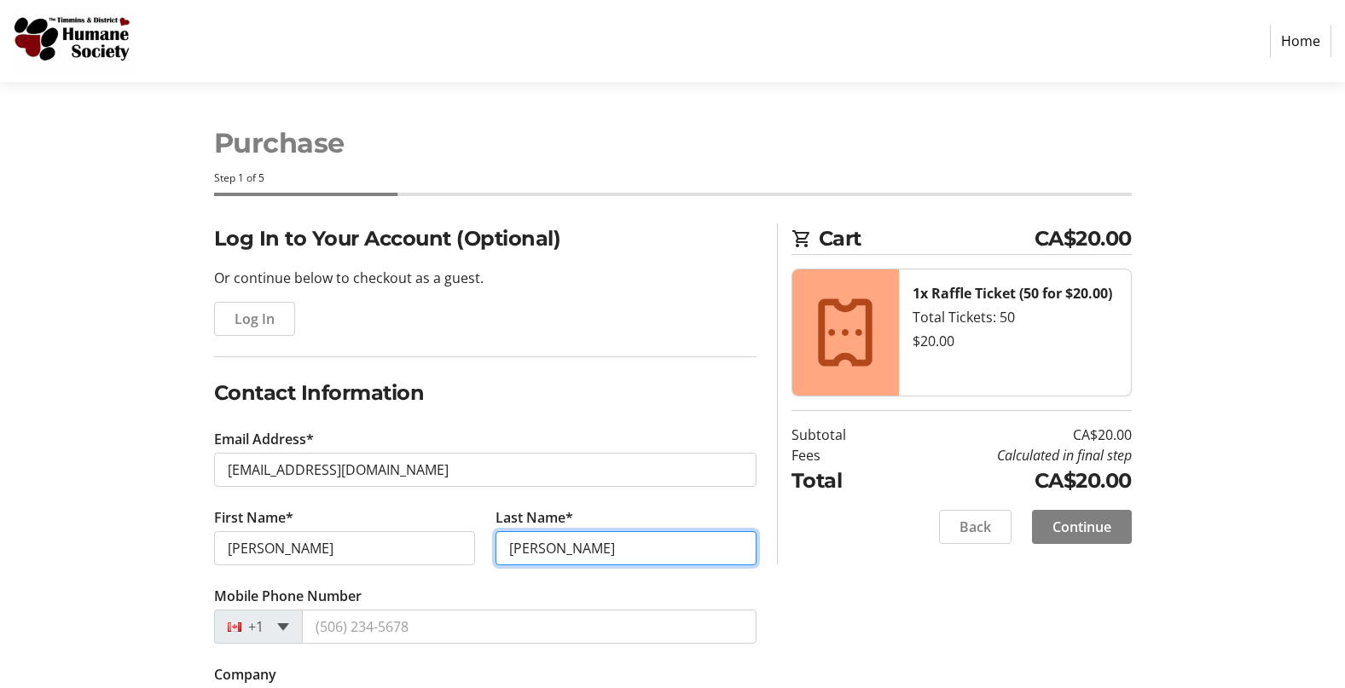
type input "[PERSON_NAME]"
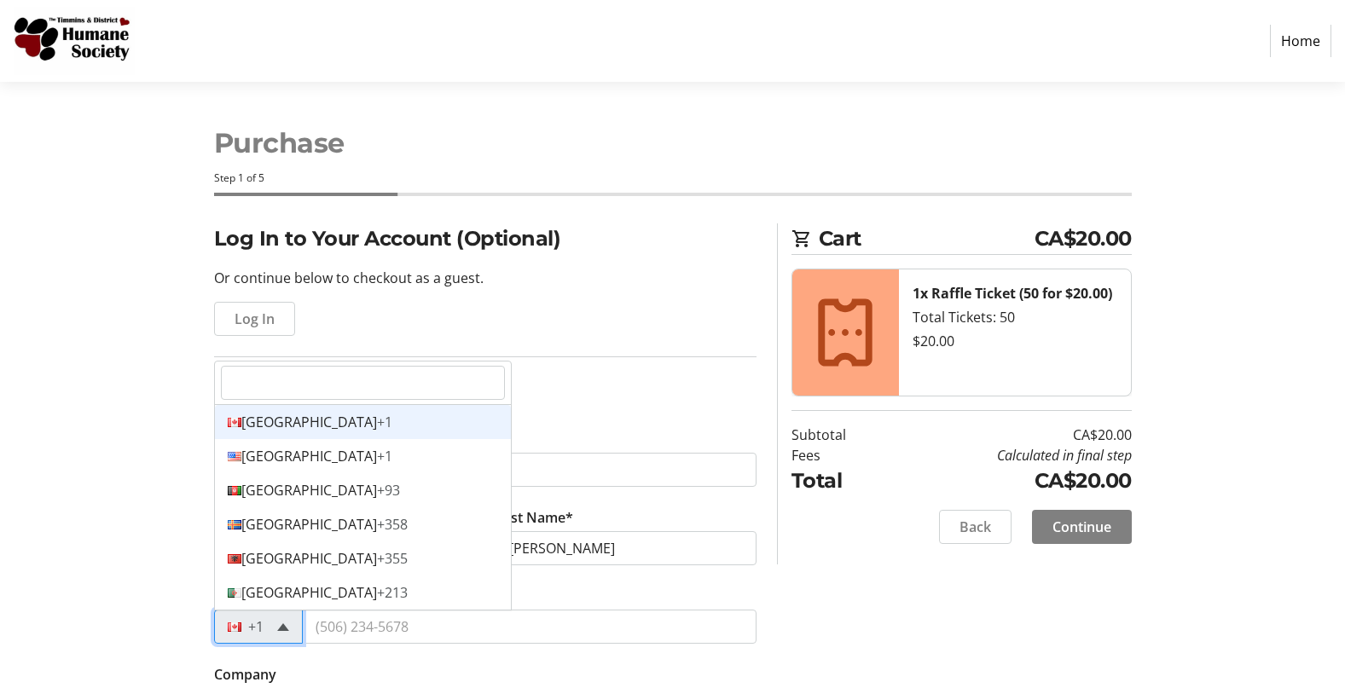
click at [279, 626] on span at bounding box center [283, 627] width 12 height 8
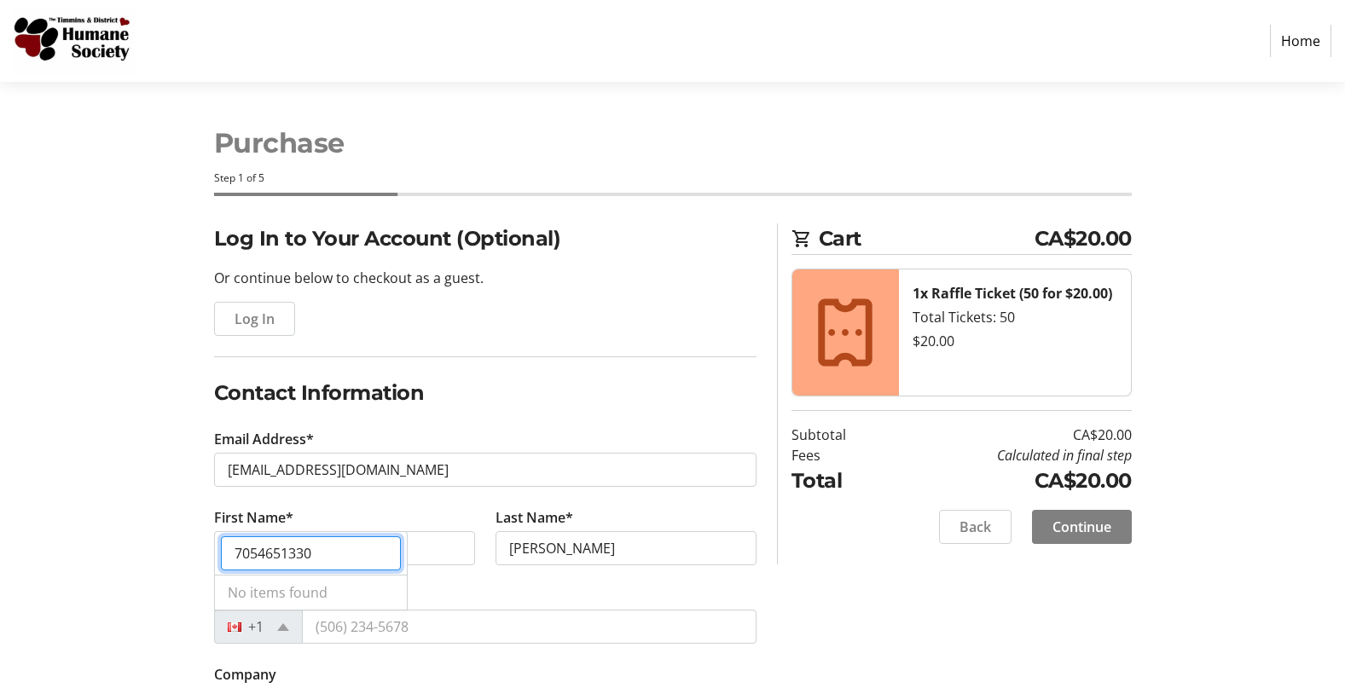
drag, startPoint x: 319, startPoint y: 554, endPoint x: 229, endPoint y: 562, distance: 89.9
click at [229, 562] on input "7054651330" at bounding box center [311, 553] width 180 height 34
type input "[PERSON_NAME]"
click at [234, 628] on div at bounding box center [239, 626] width 49 height 19
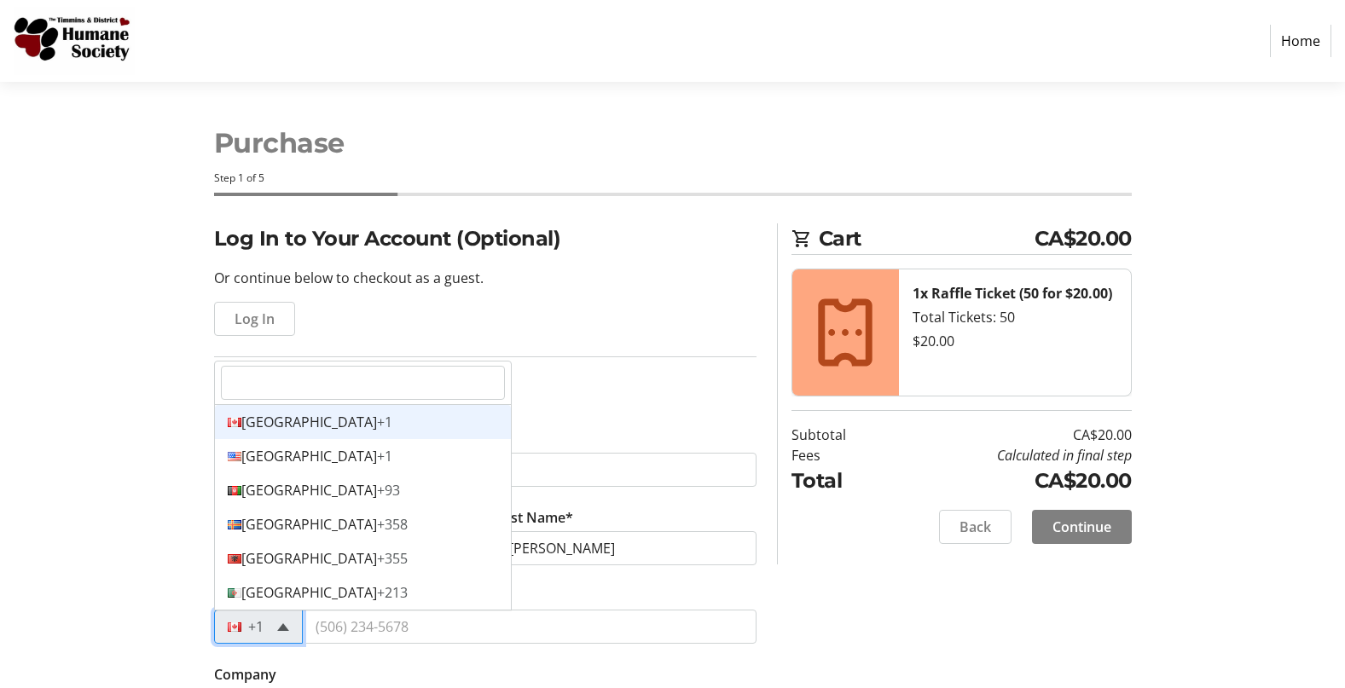
click at [285, 623] on span at bounding box center [283, 627] width 12 height 8
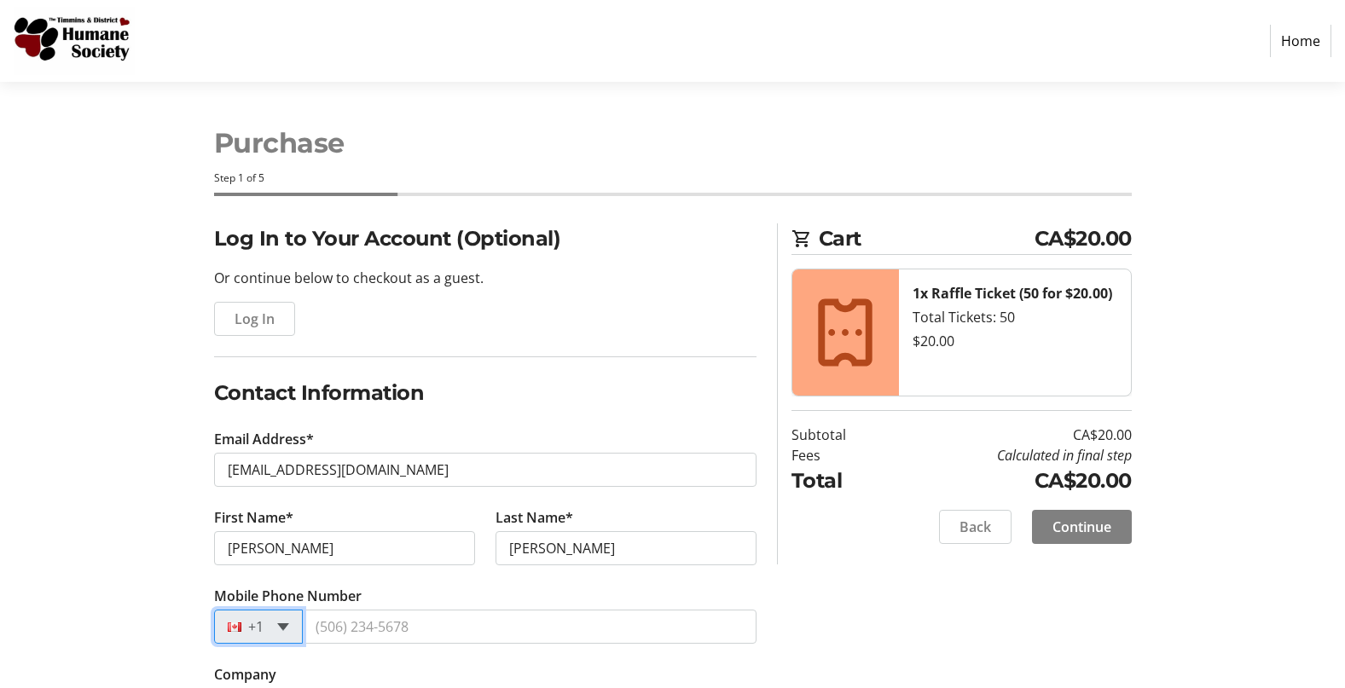
click at [285, 623] on span at bounding box center [283, 627] width 12 height 8
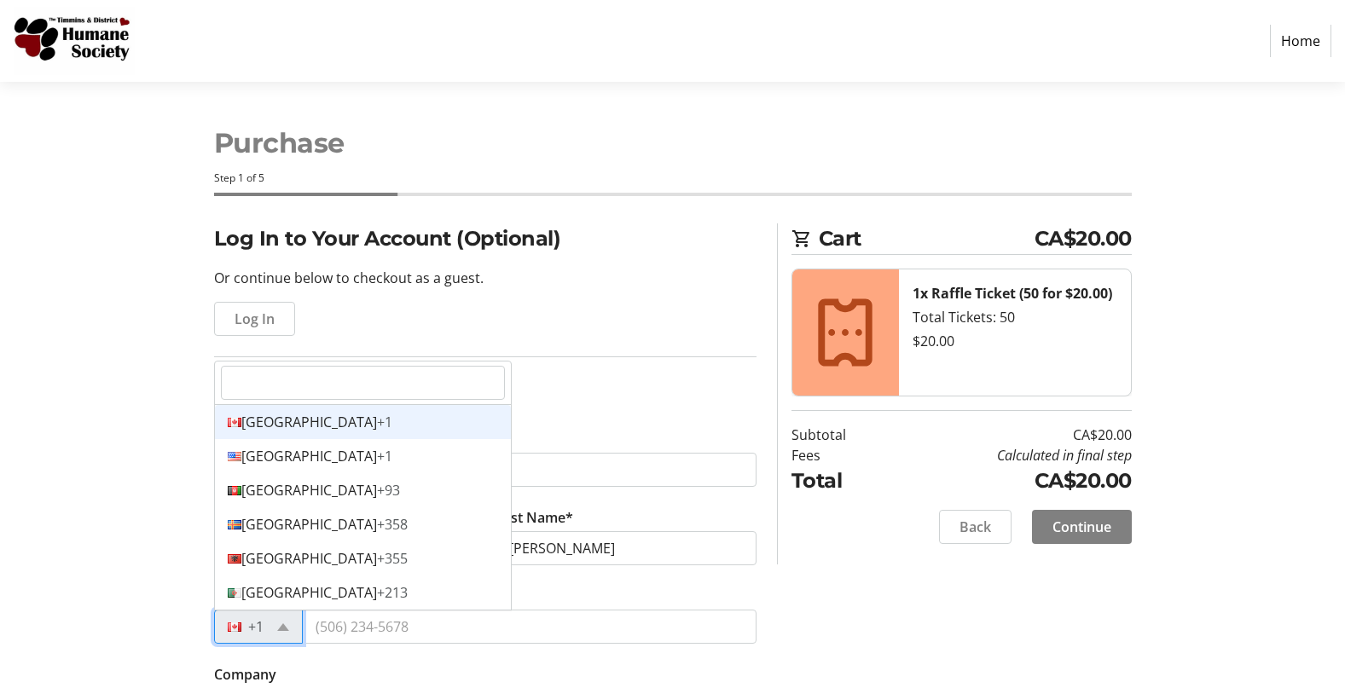
click at [235, 625] on div at bounding box center [239, 626] width 49 height 19
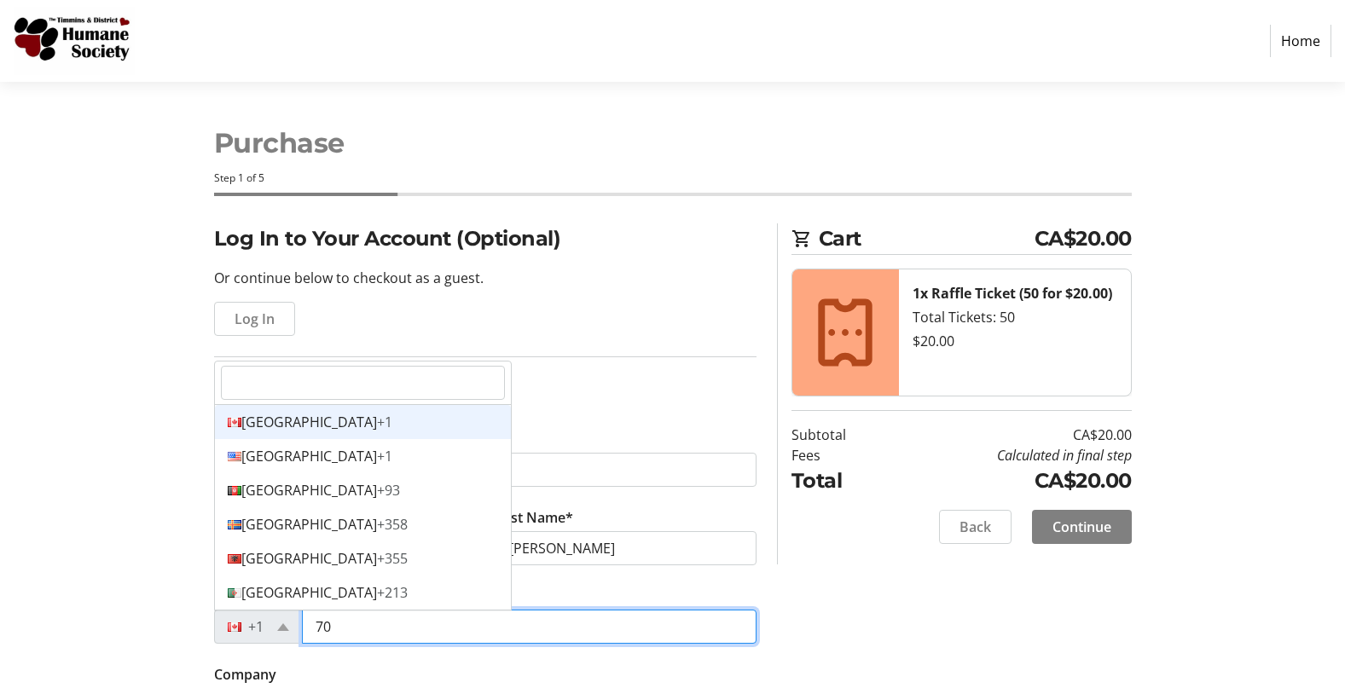
type input "7"
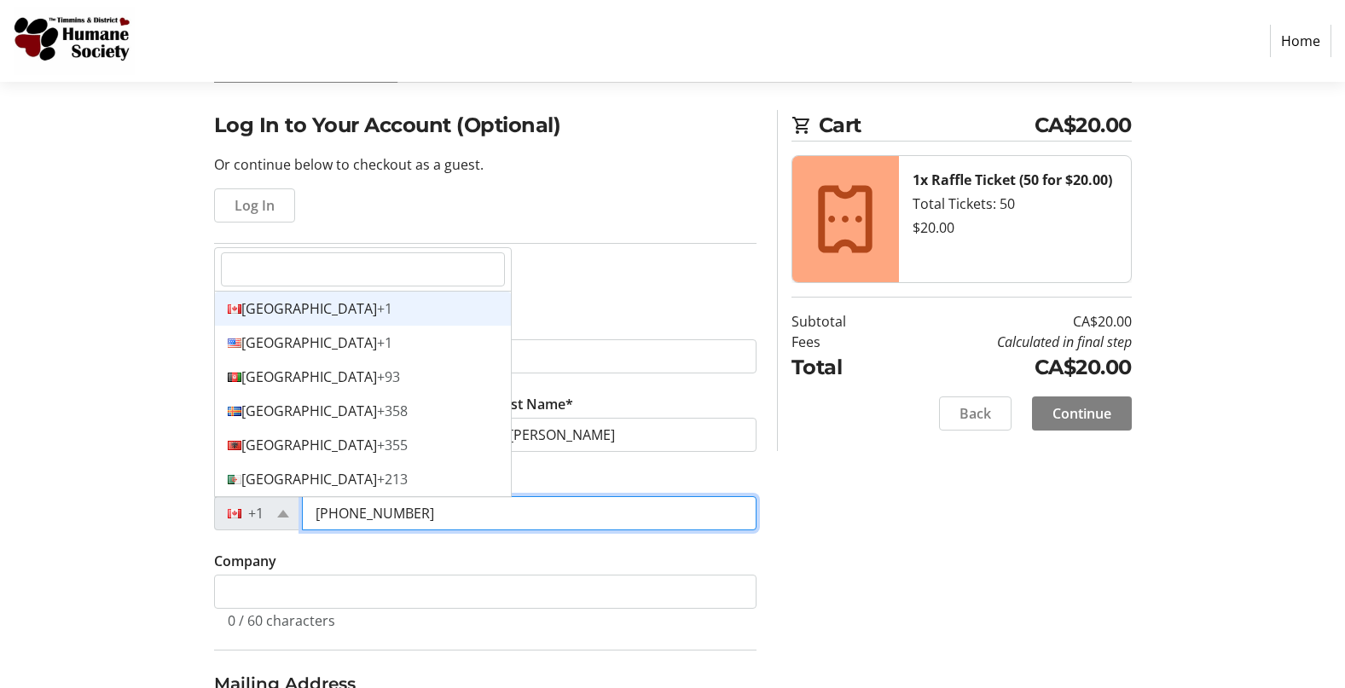
scroll to position [259, 0]
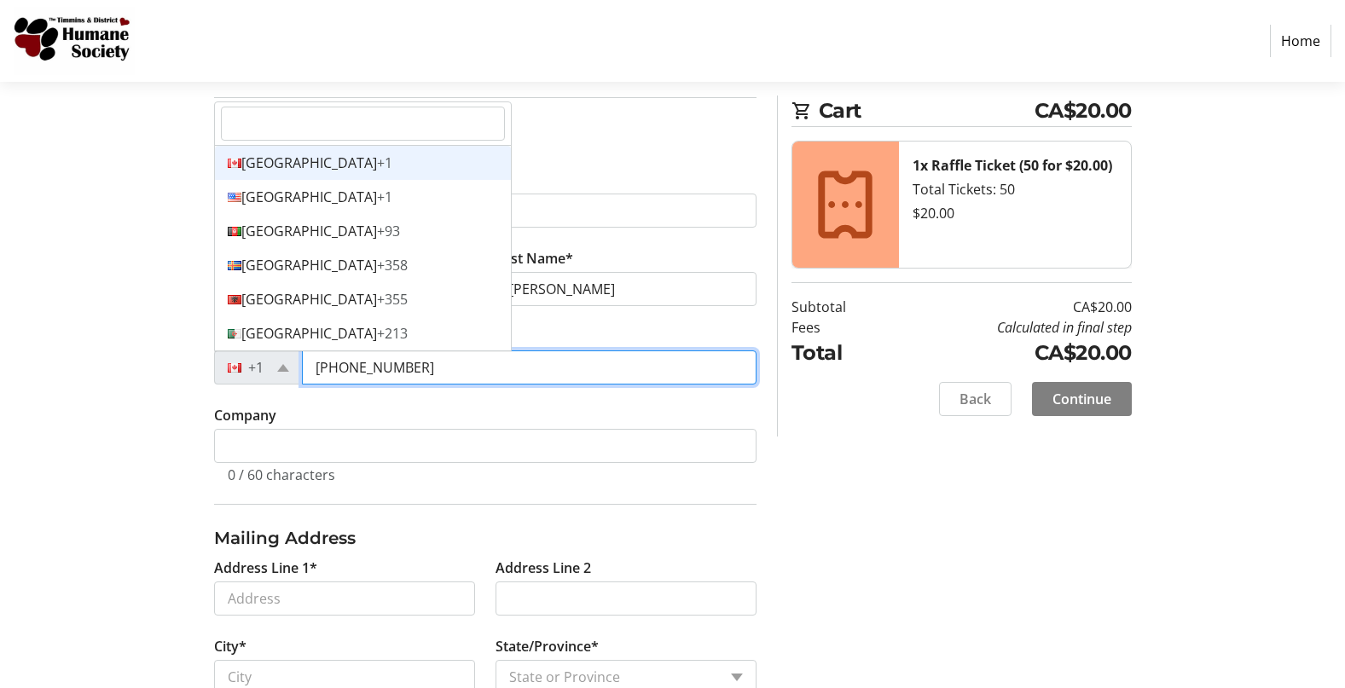
type input "[PHONE_NUMBER]"
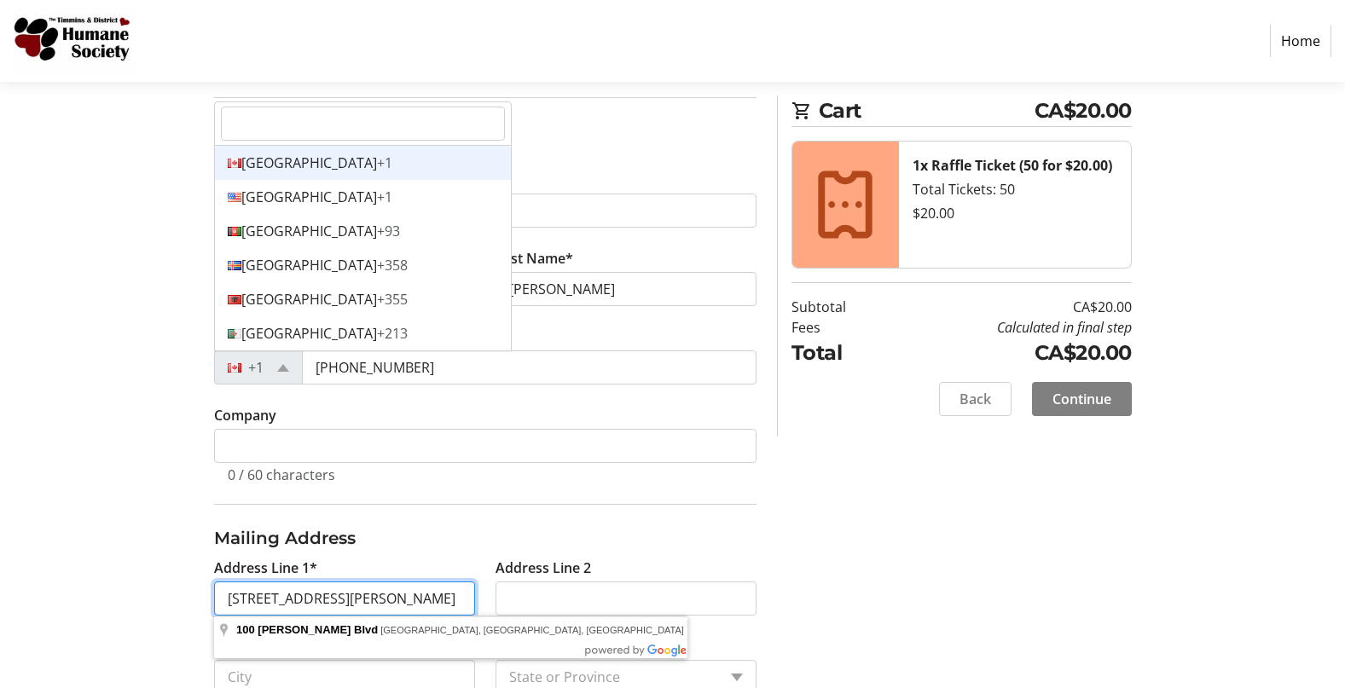
type input "[STREET_ADDRESS][PERSON_NAME]"
select select
type input "[STREET_ADDRESS][PERSON_NAME]"
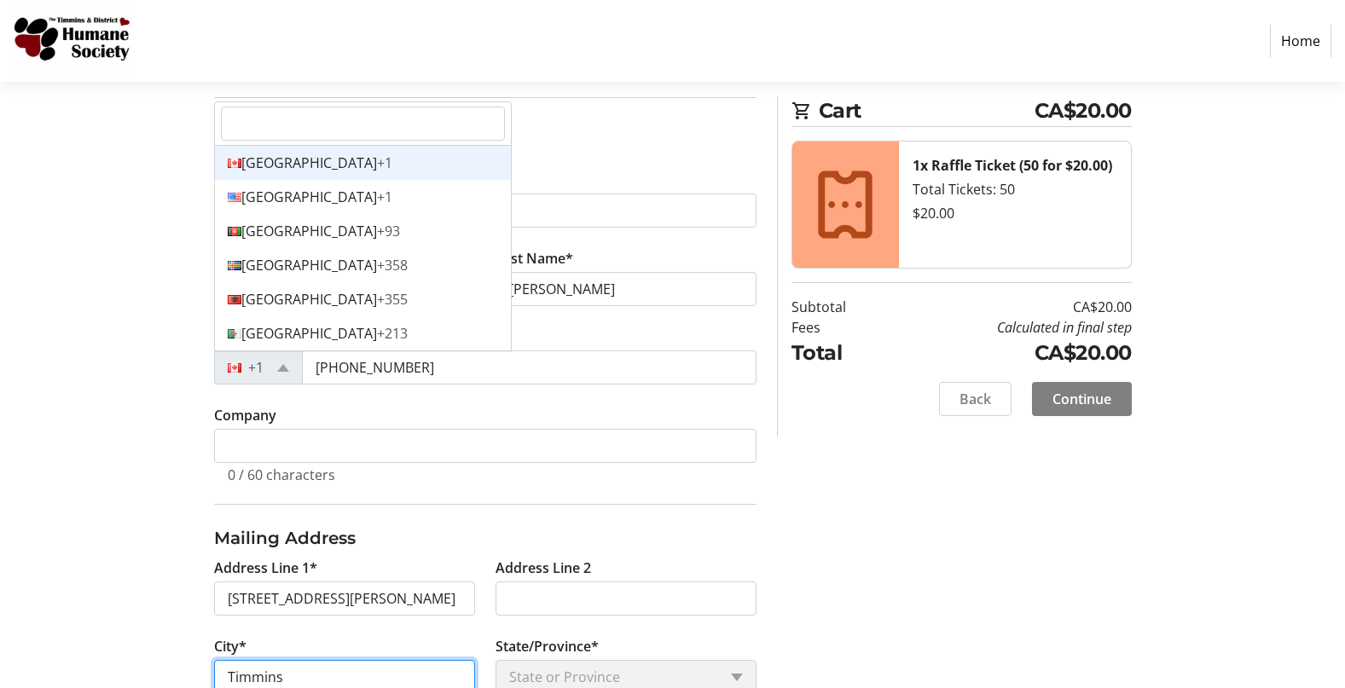
type input "Timmins"
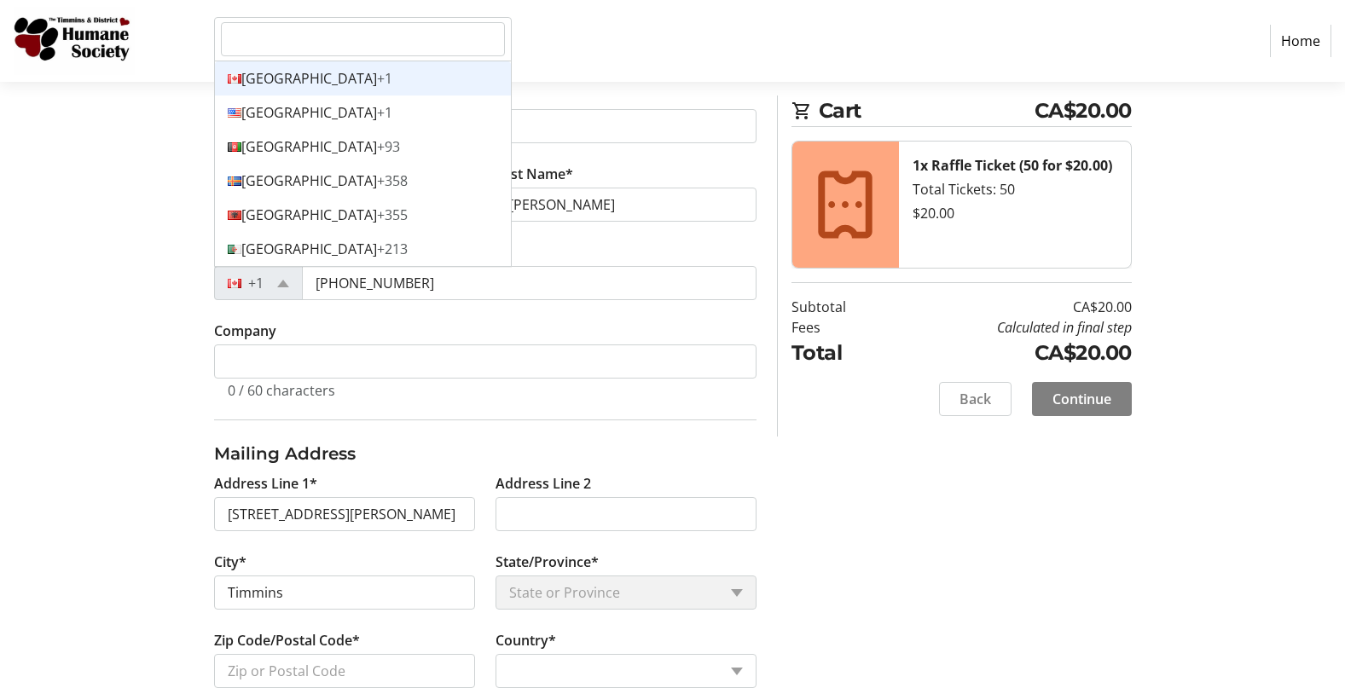
scroll to position [355, 0]
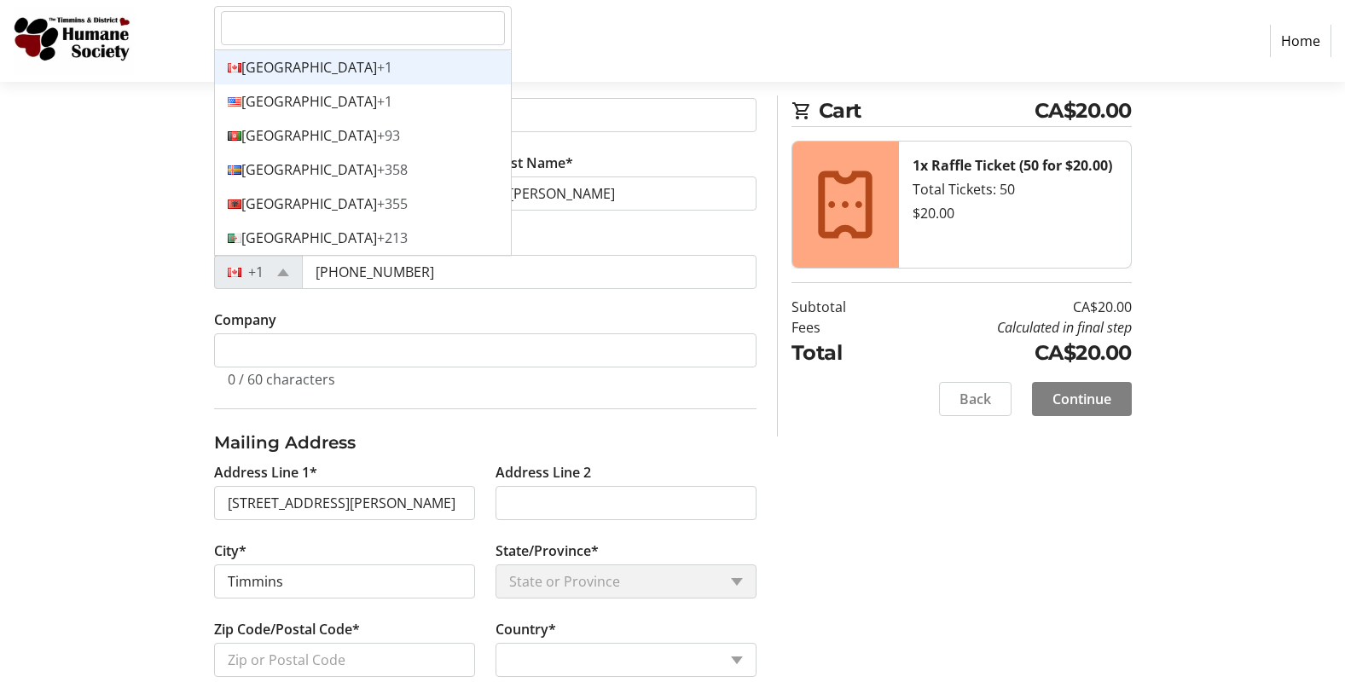
click at [119, 272] on div "Log In to Your Account (Optional) Or continue below to checkout as a guest. Log…" at bounding box center [672, 388] width 1125 height 1038
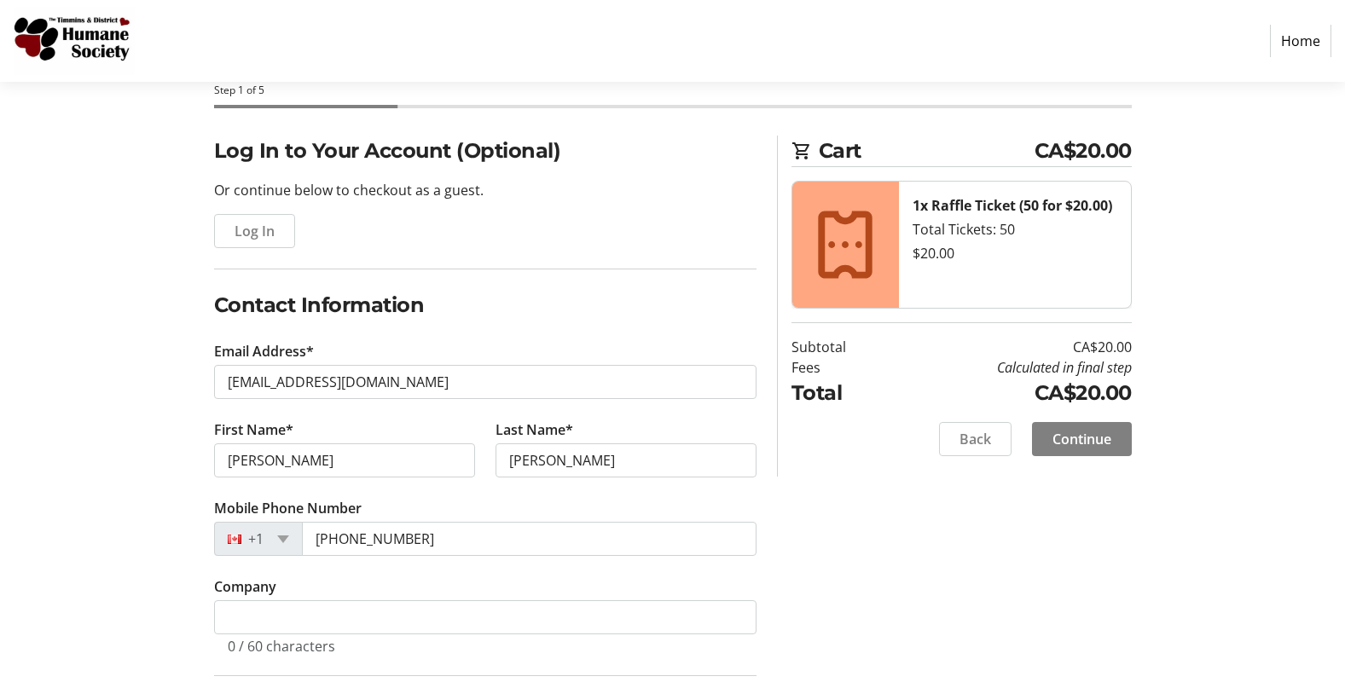
scroll to position [573, 0]
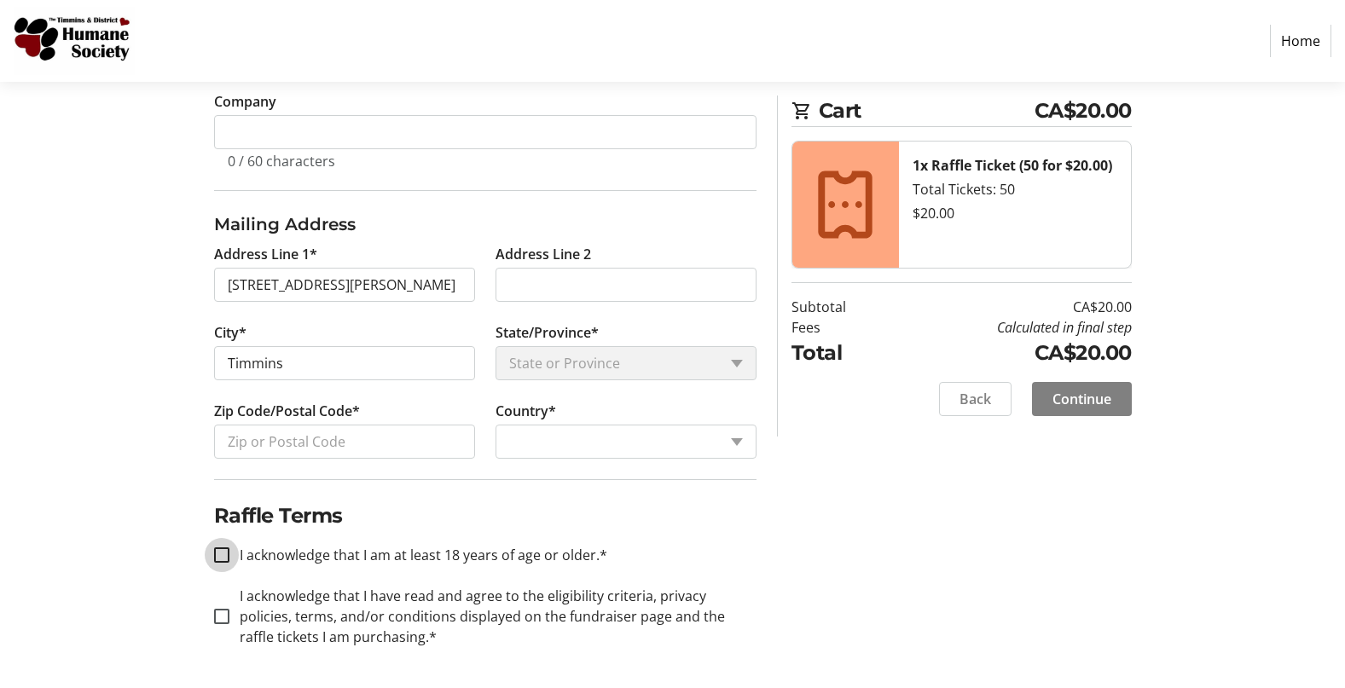
click at [224, 555] on input "I acknowledge that I am at least 18 years of age or older.*" at bounding box center [221, 554] width 15 height 15
checkbox input "true"
click at [223, 613] on input "I acknowledge that I have read and agree to the eligibility criteria, privacy p…" at bounding box center [221, 616] width 15 height 15
checkbox input "true"
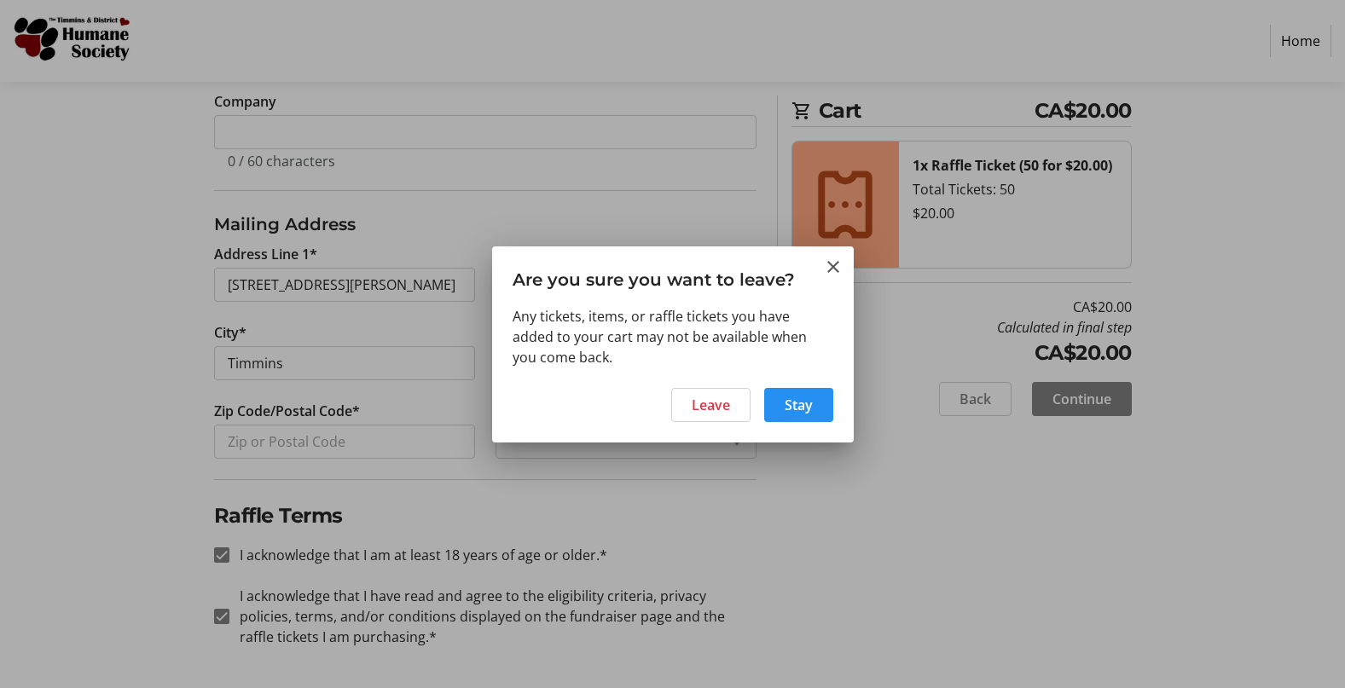
click at [790, 402] on span "Stay" at bounding box center [798, 405] width 28 height 20
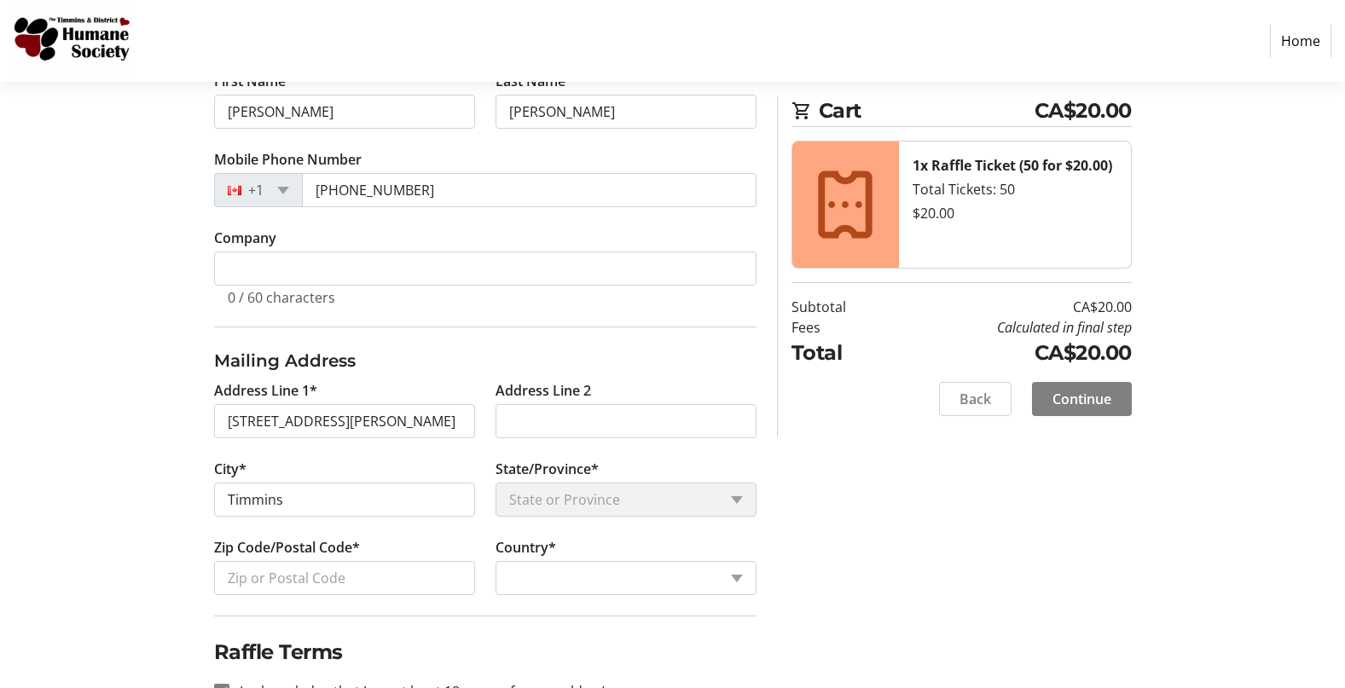
scroll to position [573, 0]
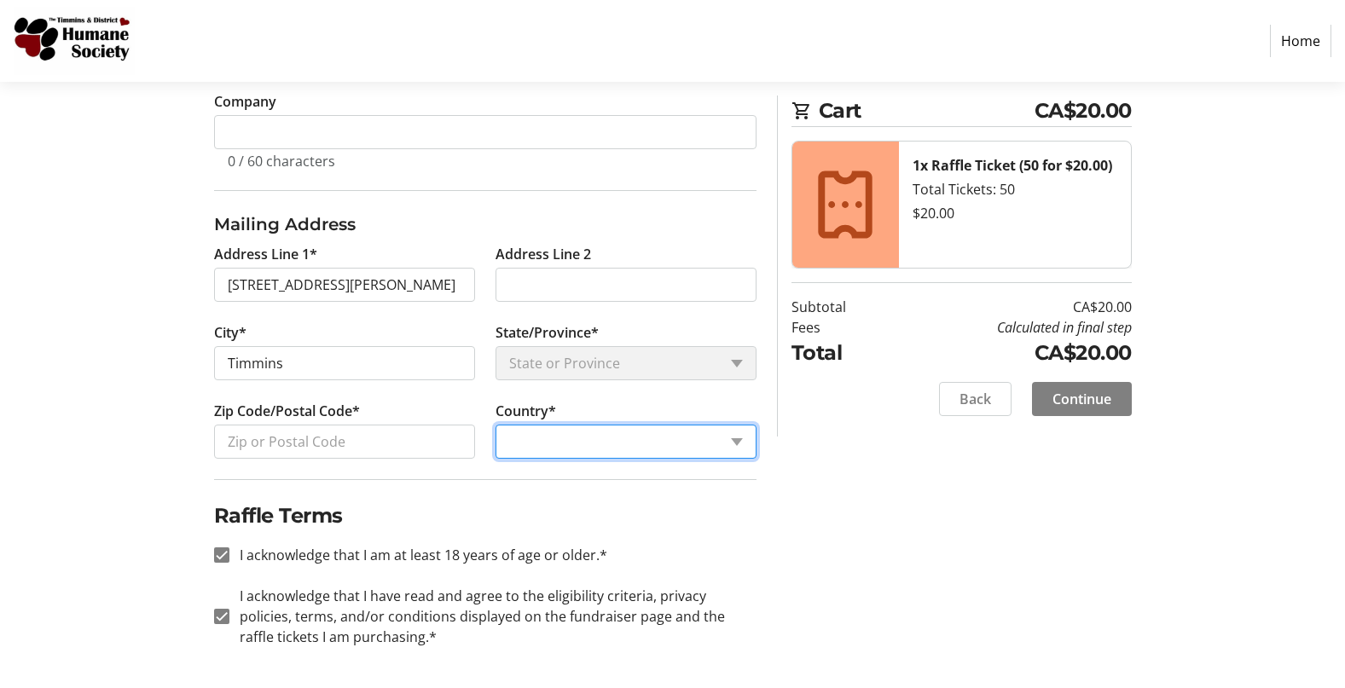
select select "CA"
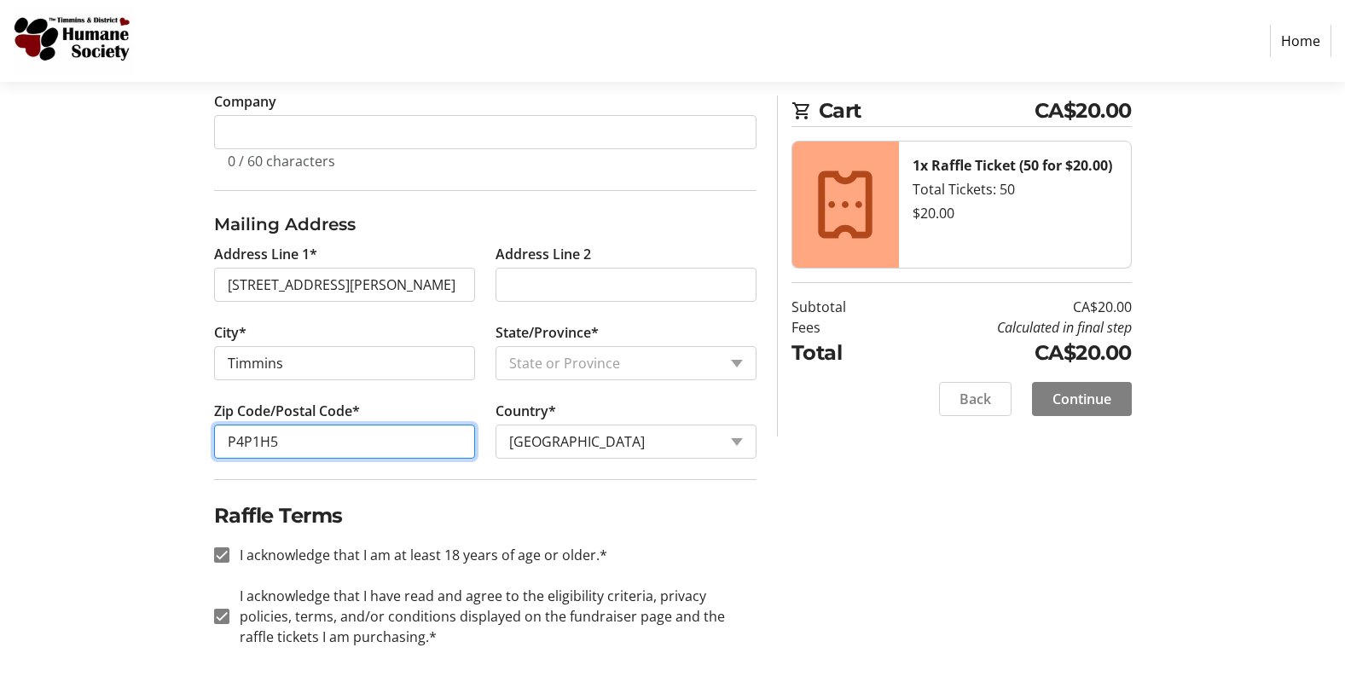
type input "P4P1H5"
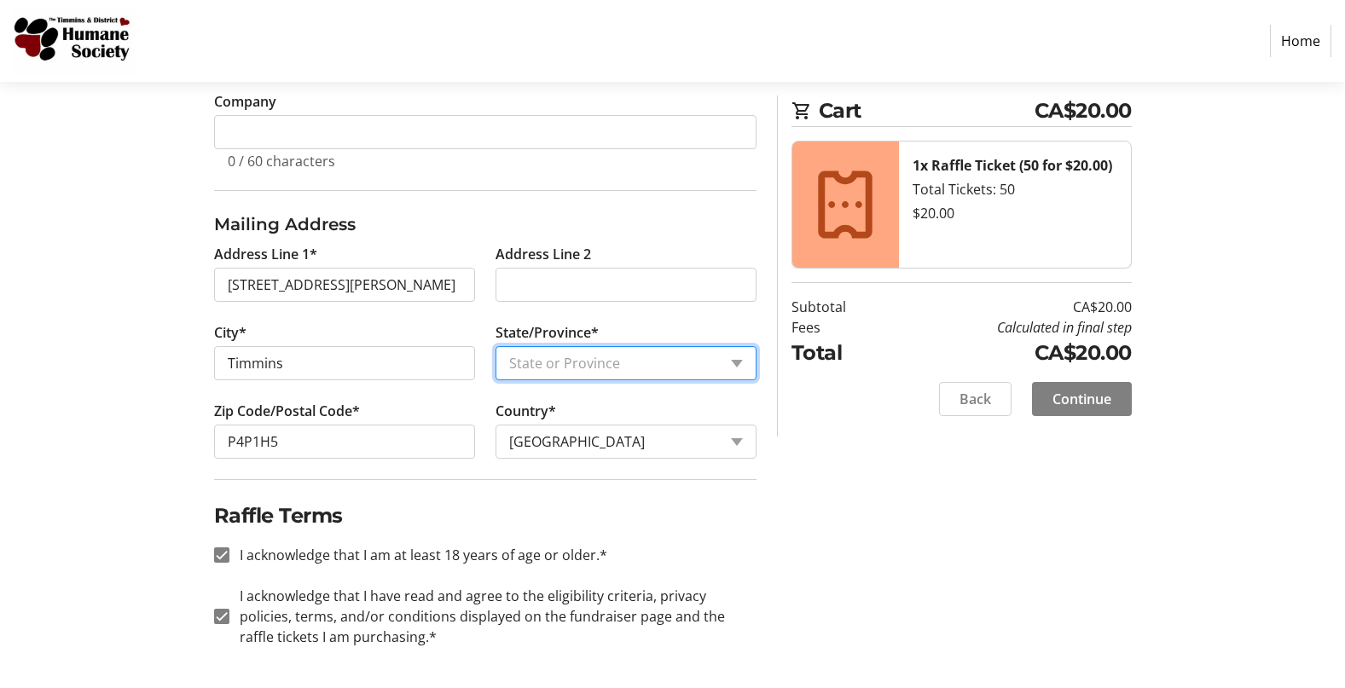
select select "ON"
click at [1110, 398] on span "Continue" at bounding box center [1081, 399] width 59 height 20
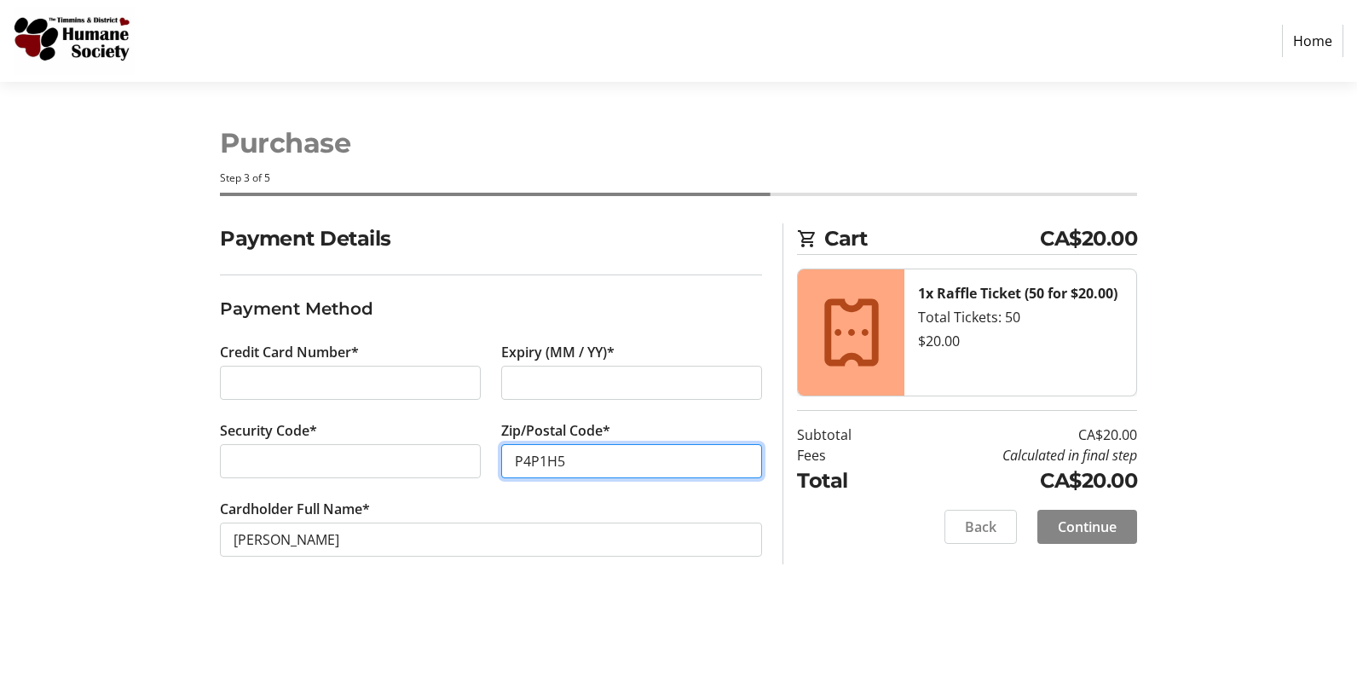
type input "P4P1H5"
click at [1084, 520] on span "Continue" at bounding box center [1087, 527] width 59 height 20
